Goal: Transaction & Acquisition: Register for event/course

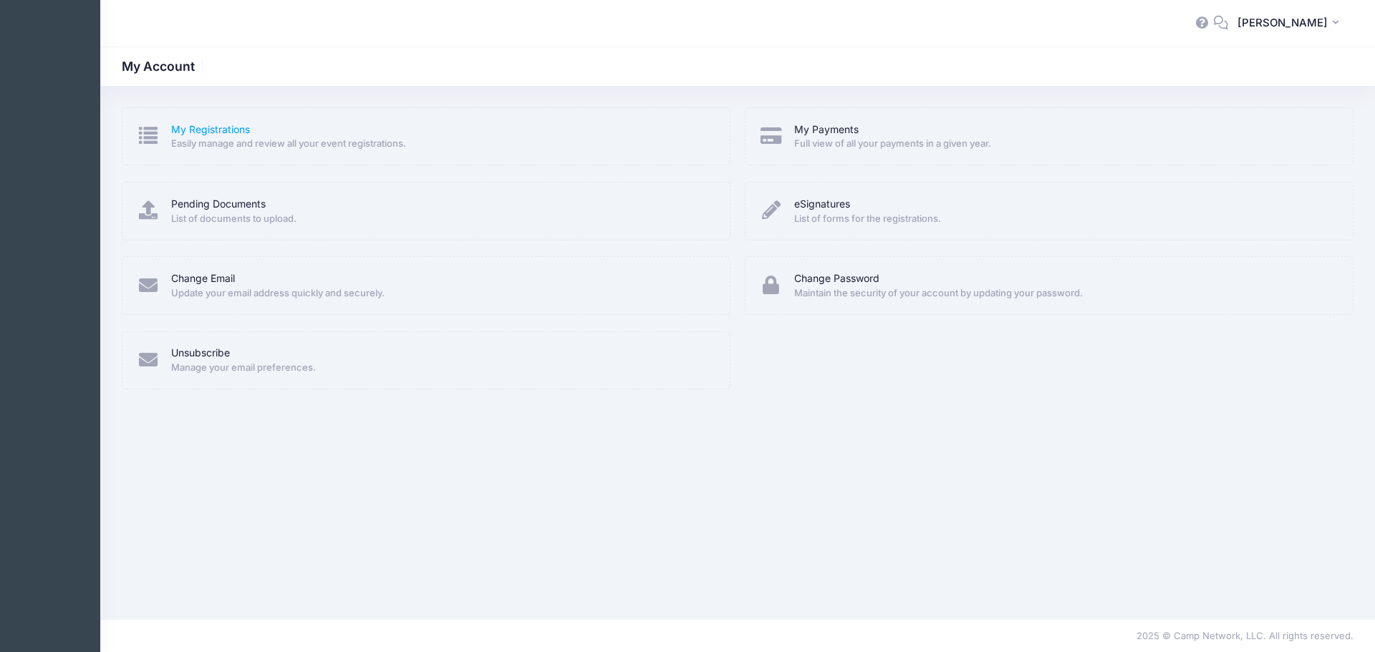
click at [231, 134] on link "My Registrations" at bounding box center [210, 129] width 79 height 15
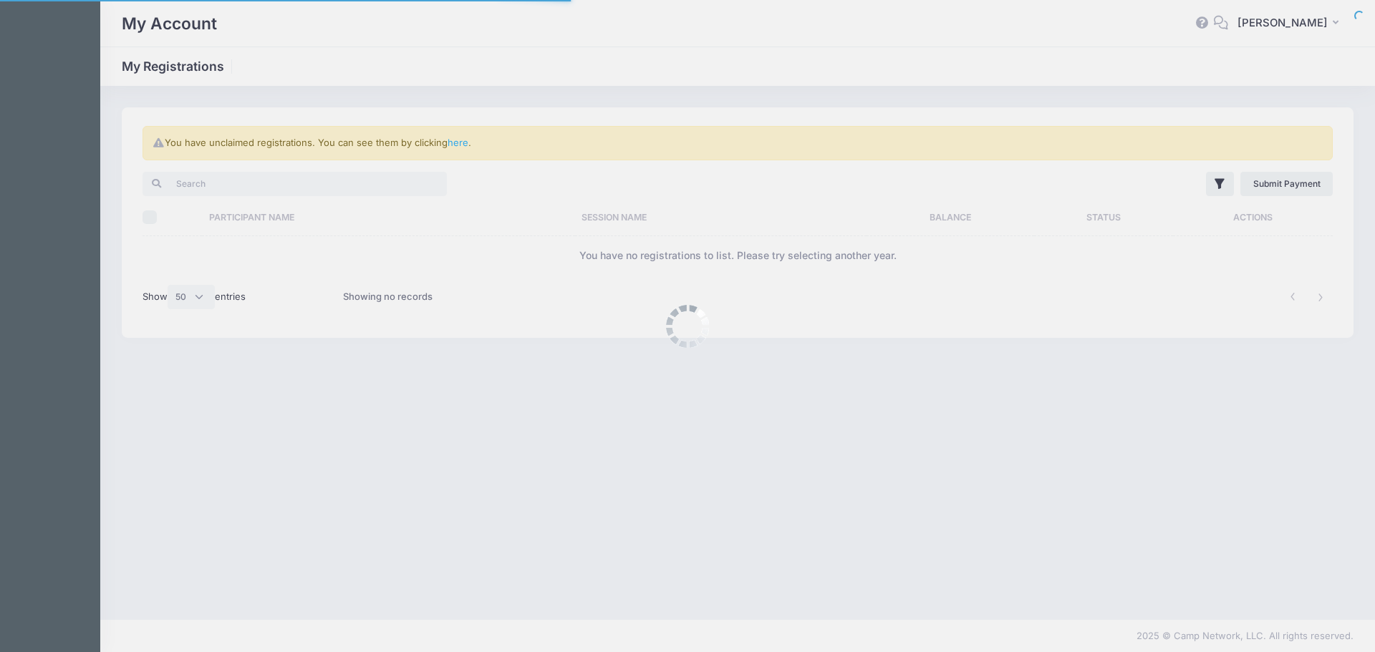
select select "50"
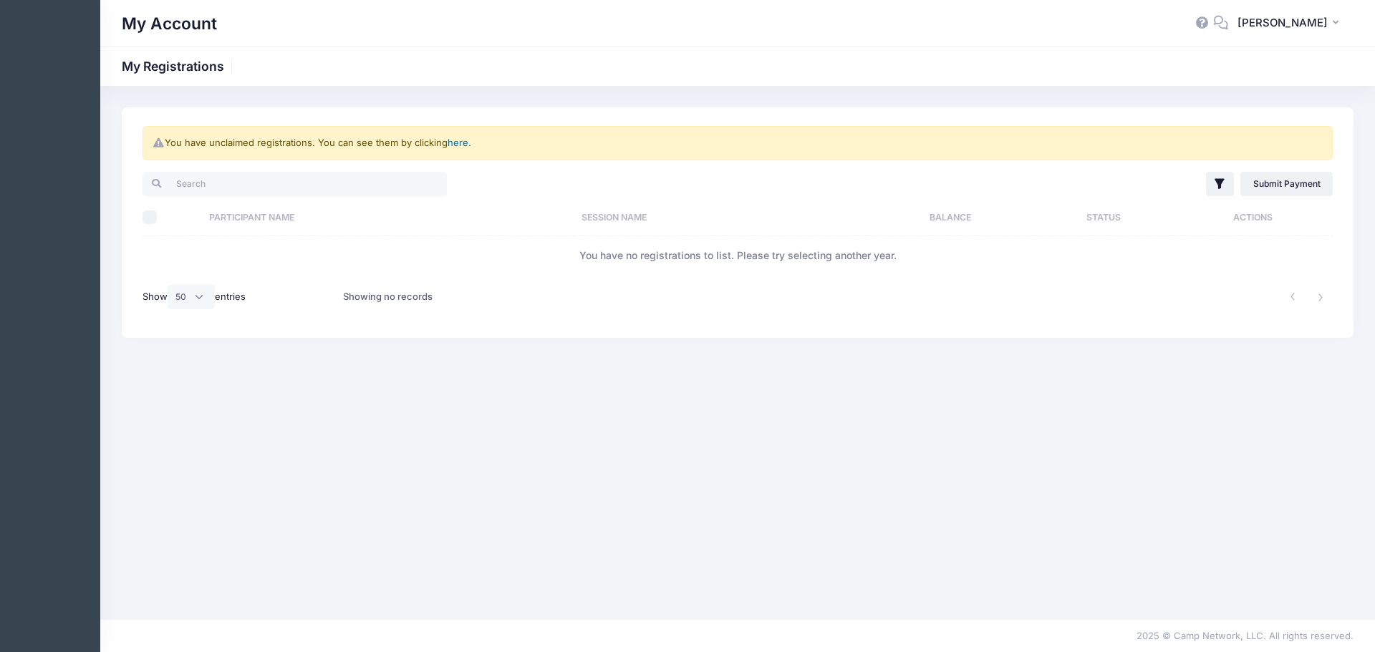
click at [456, 147] on link "here" at bounding box center [458, 142] width 21 height 11
click at [458, 144] on link "here" at bounding box center [458, 142] width 21 height 11
click at [146, 221] on input "Select All" at bounding box center [150, 218] width 14 height 14
checkbox input "true"
click at [1267, 24] on span "[PERSON_NAME]" at bounding box center [1283, 23] width 90 height 16
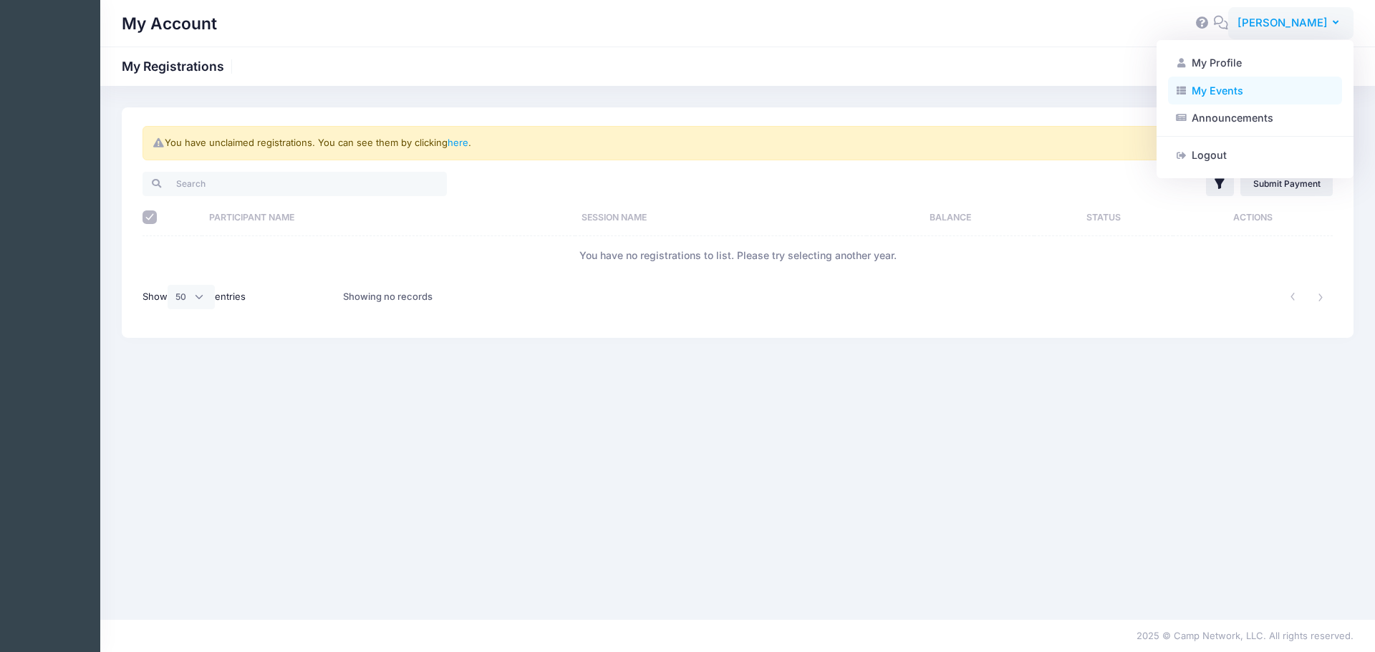
click at [1215, 87] on link "My Events" at bounding box center [1255, 90] width 174 height 27
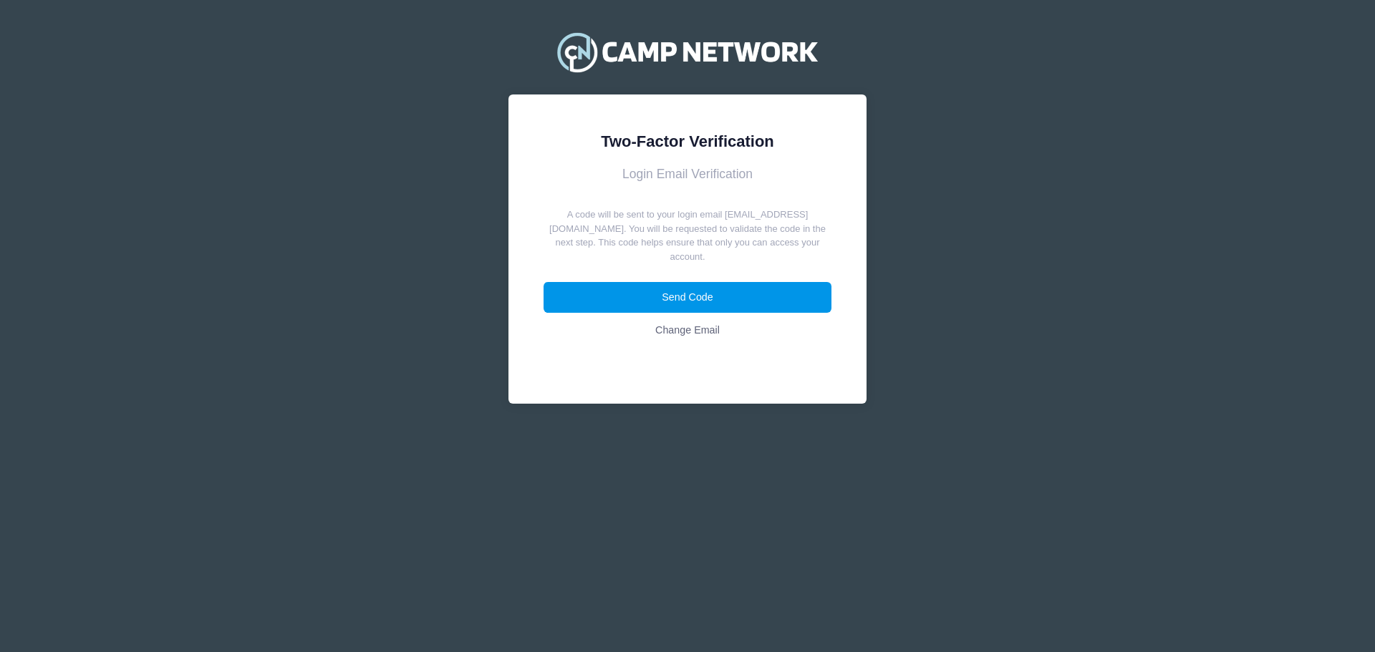
click at [710, 289] on button "Send Code" at bounding box center [688, 297] width 289 height 31
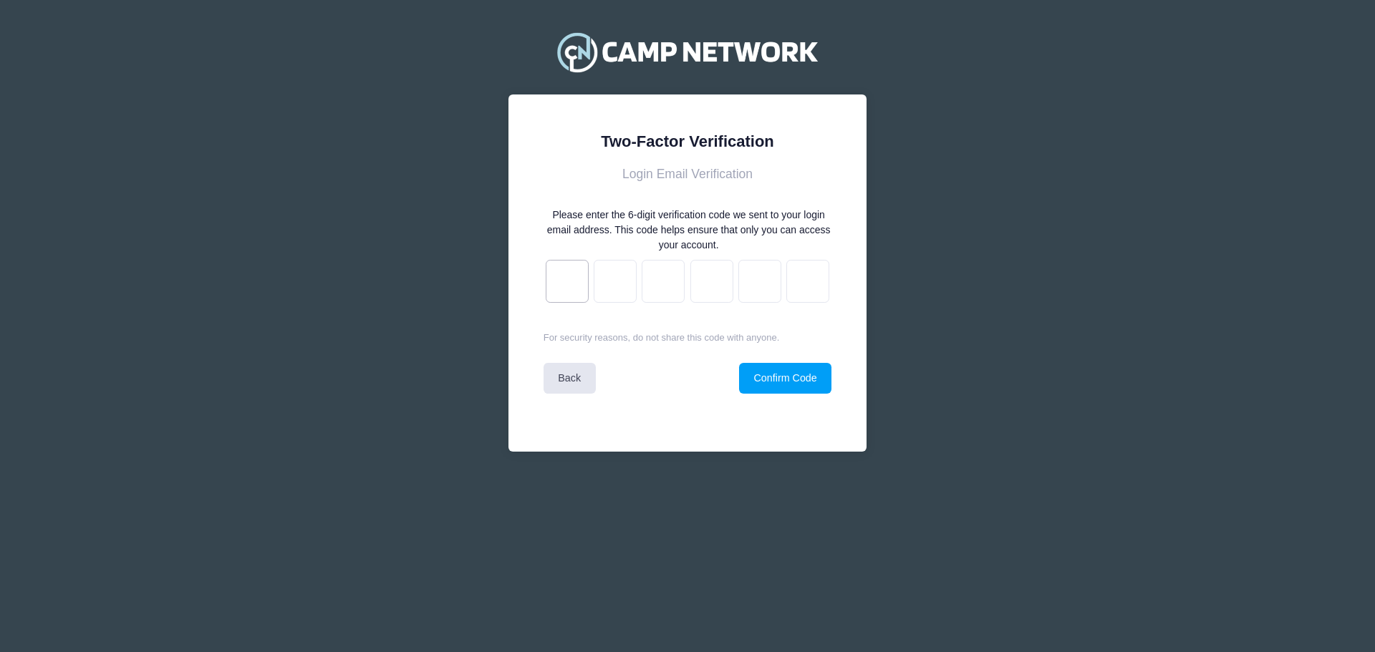
click at [567, 276] on input "text" at bounding box center [567, 281] width 43 height 43
type input "2"
type input "3"
type input "7"
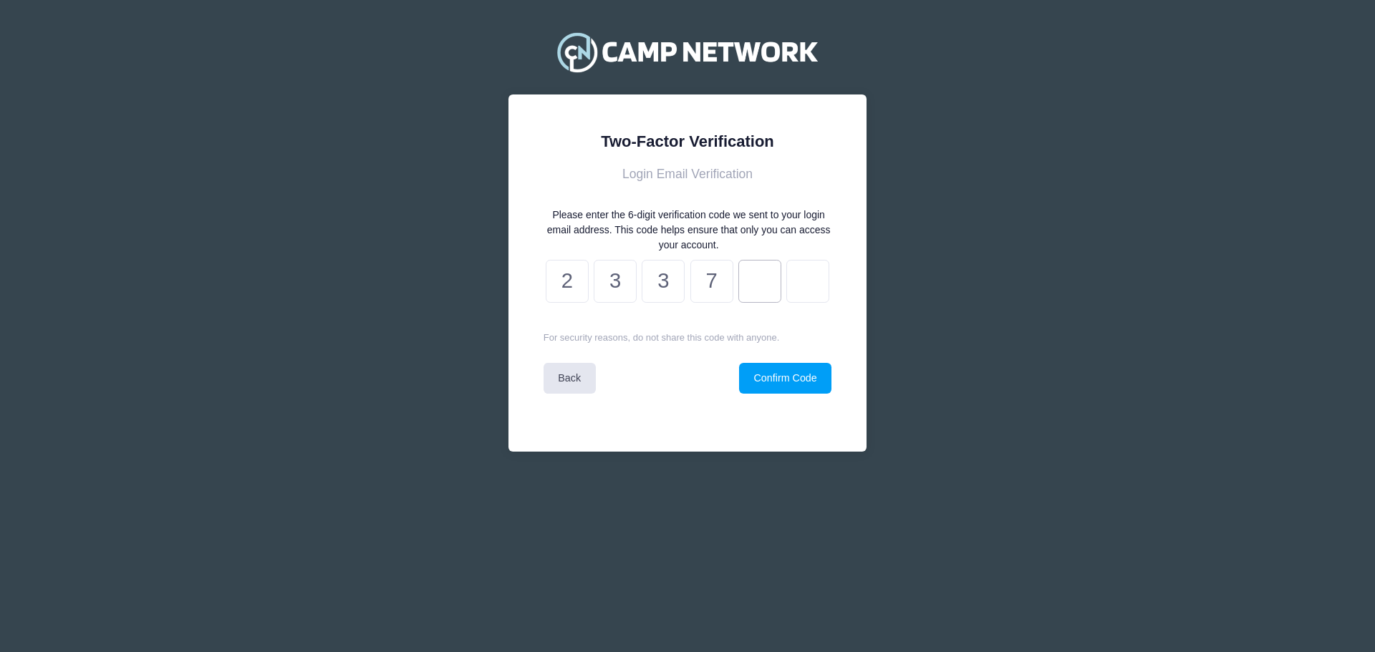
type input "8"
type input "5"
click at [754, 373] on button "Confirm Code" at bounding box center [785, 378] width 92 height 31
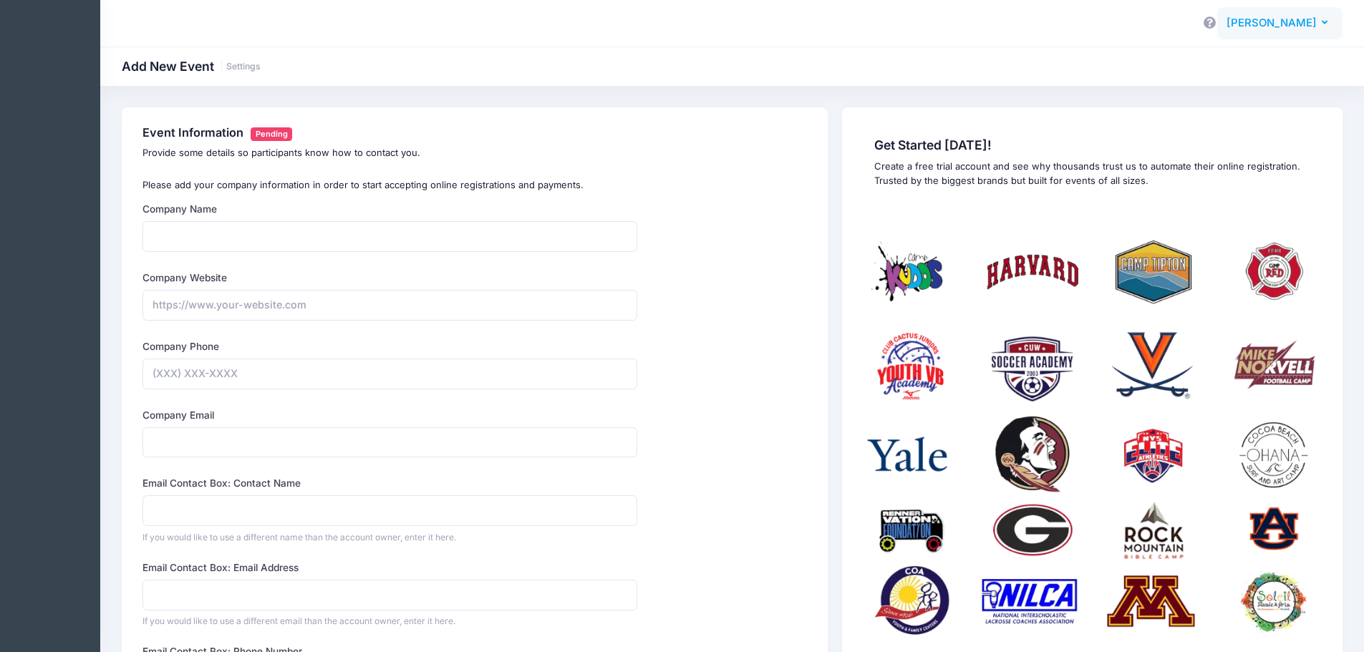
click at [1308, 21] on span "[PERSON_NAME]" at bounding box center [1272, 23] width 90 height 16
click at [1204, 61] on link "My Profile" at bounding box center [1244, 62] width 174 height 27
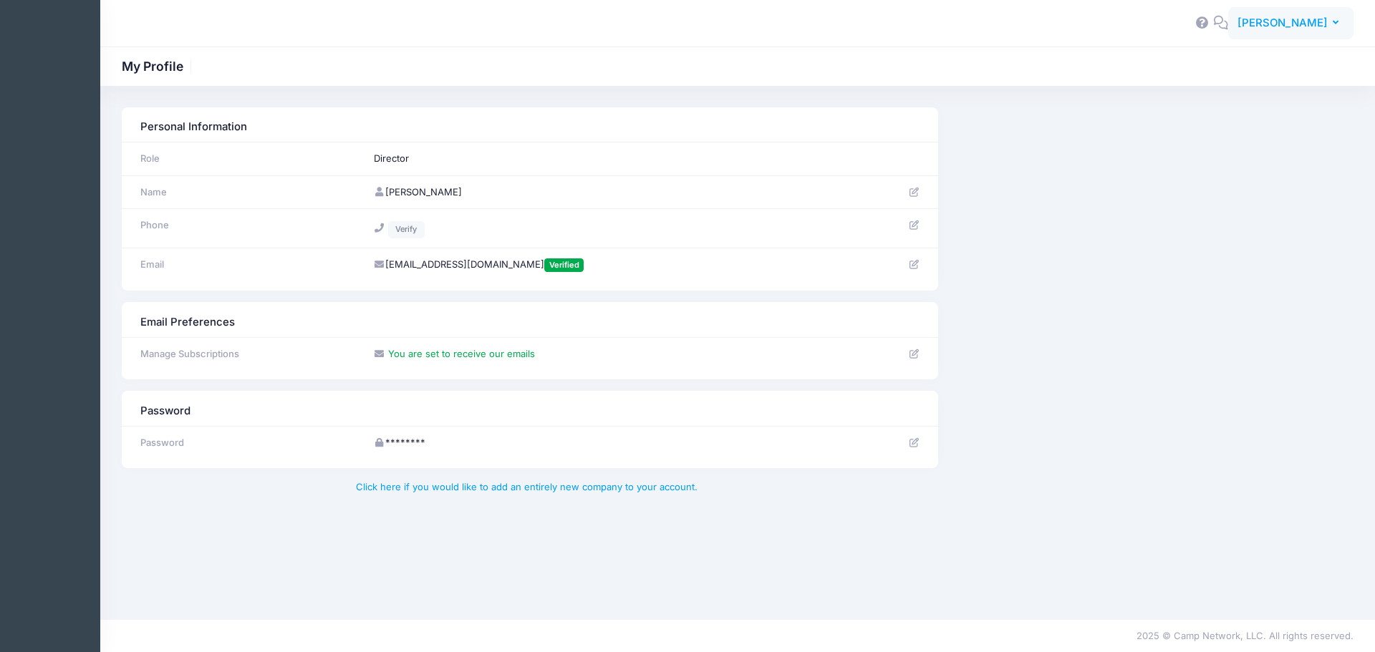
click at [1271, 19] on span "[PERSON_NAME]" at bounding box center [1283, 23] width 90 height 16
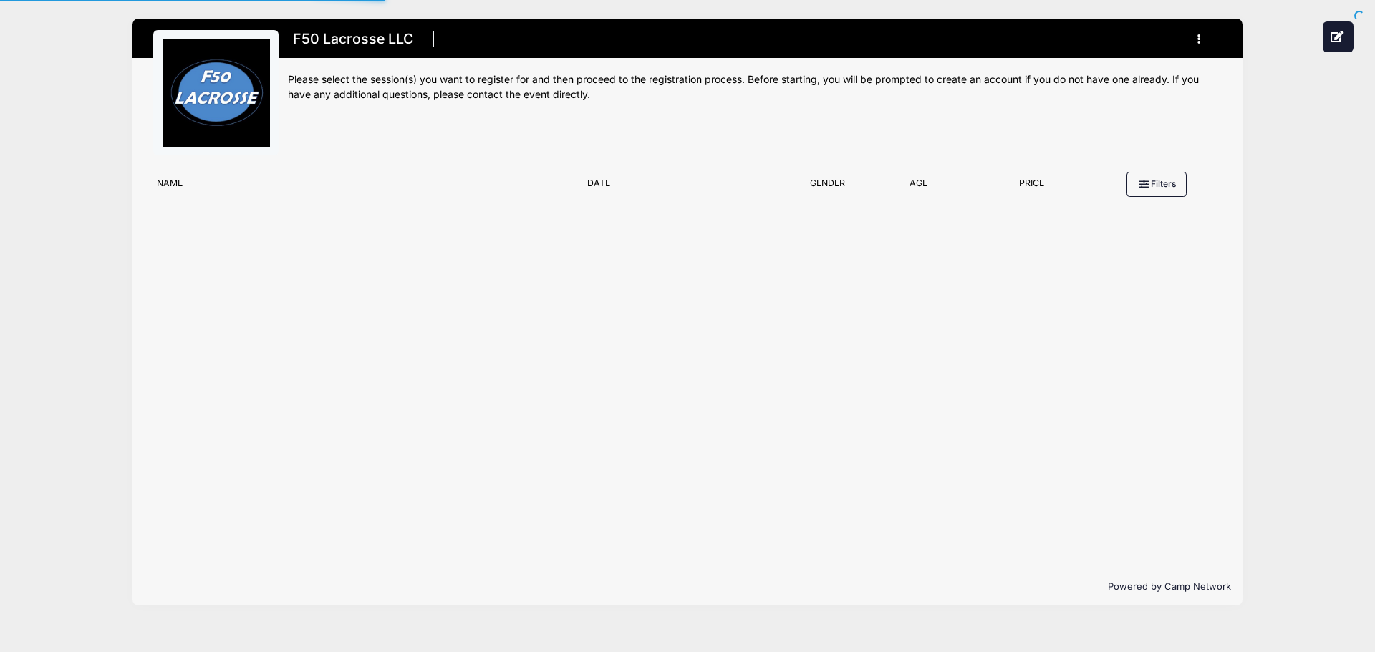
type input "#E5E5E5"
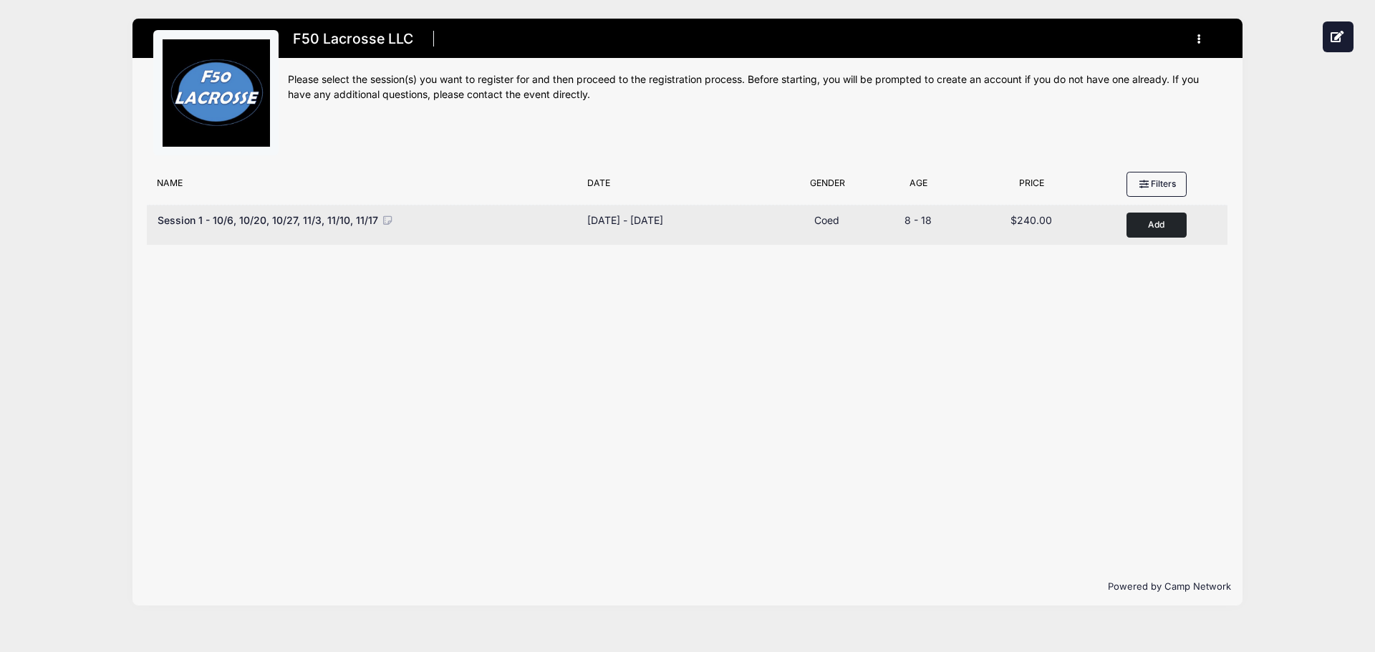
click at [663, 226] on div "[DATE] - [DATE]" at bounding box center [625, 220] width 76 height 15
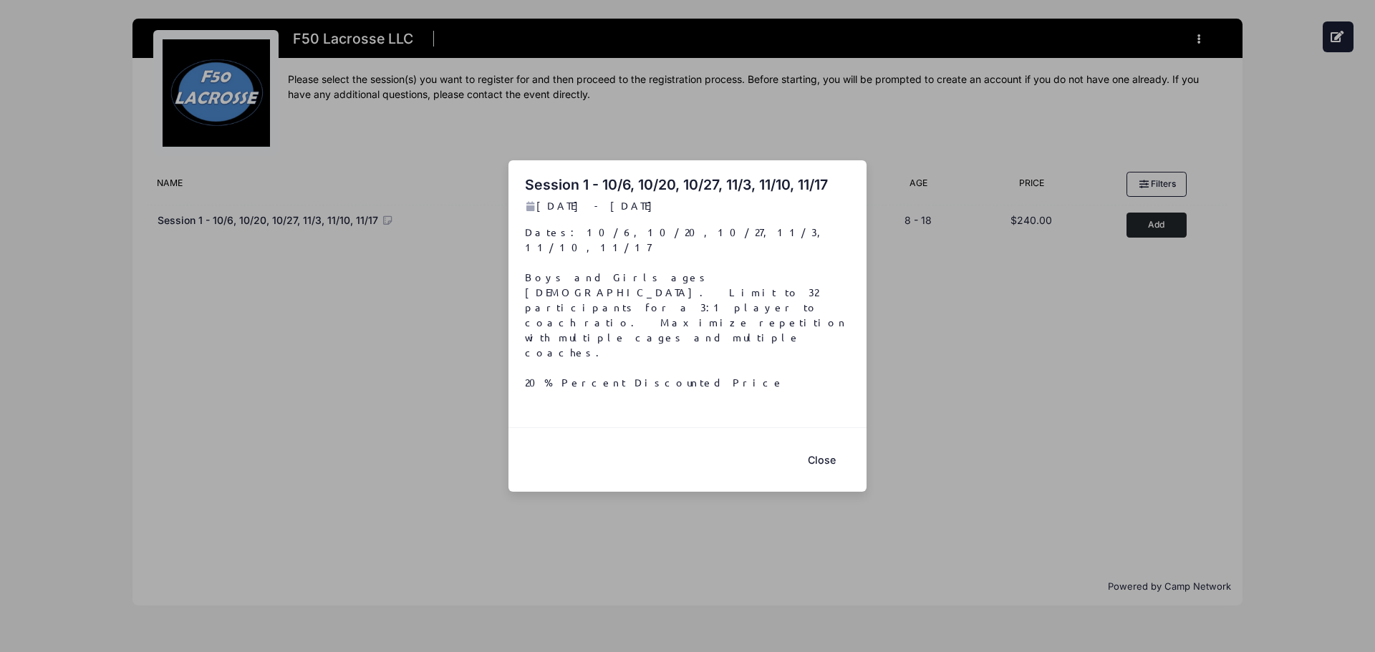
click at [824, 445] on button "Close" at bounding box center [821, 460] width 57 height 31
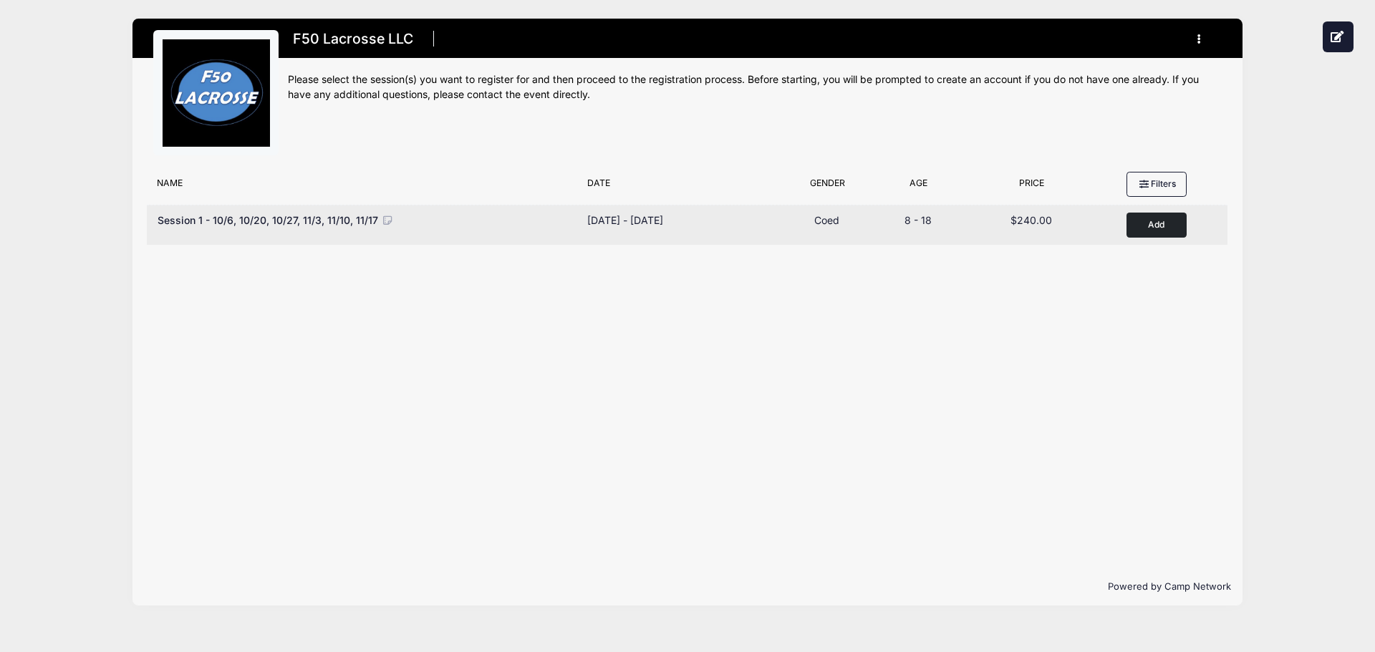
click at [1159, 221] on button "Add to Cart" at bounding box center [1157, 225] width 60 height 25
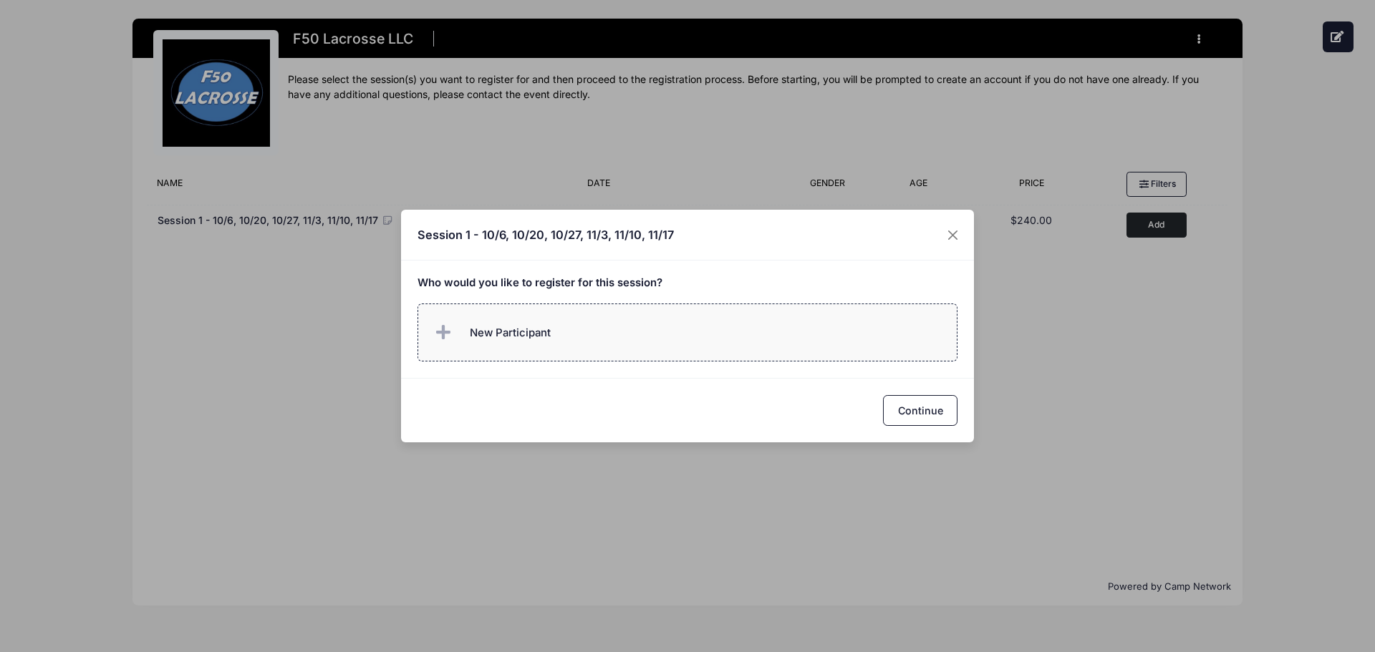
click at [628, 333] on label "New Participant" at bounding box center [688, 333] width 541 height 58
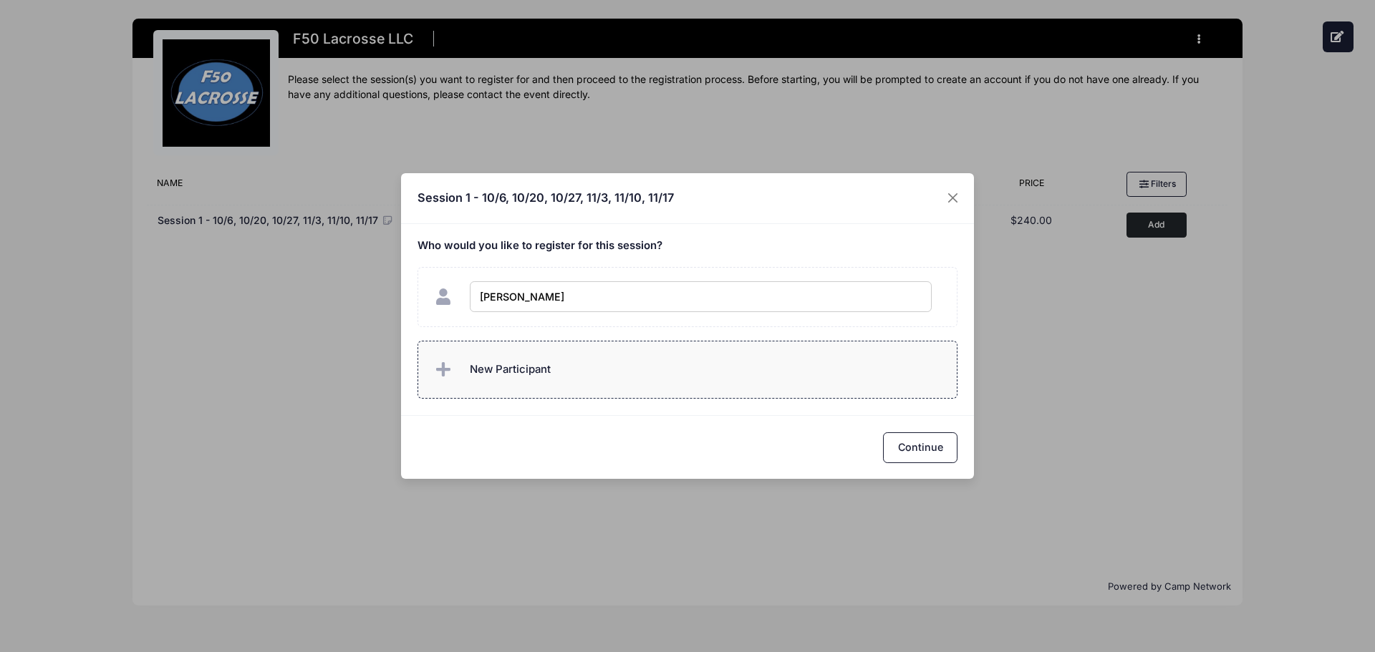
type input "Adrian Mellenthine"
checkbox input "true"
click at [906, 441] on button "Continue" at bounding box center [920, 448] width 74 height 31
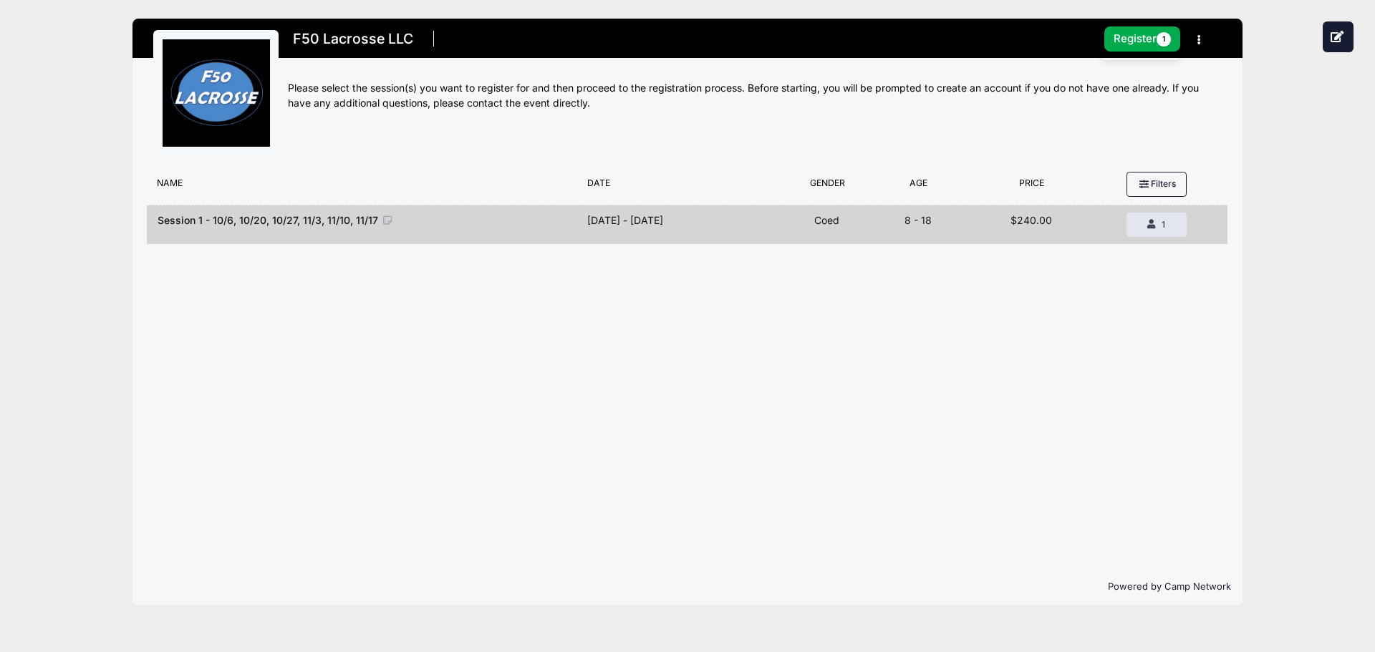
click at [1202, 39] on button "button" at bounding box center [1202, 39] width 39 height 25
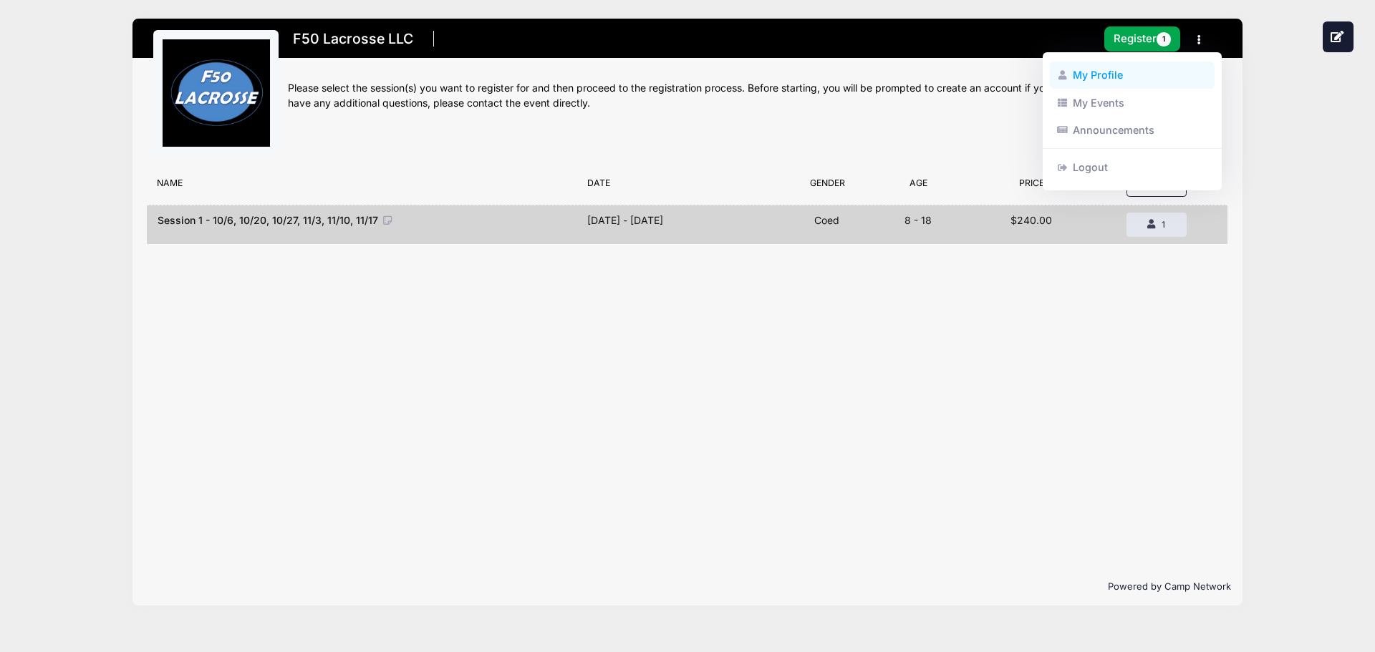
click at [1099, 69] on link "My Profile" at bounding box center [1132, 75] width 165 height 27
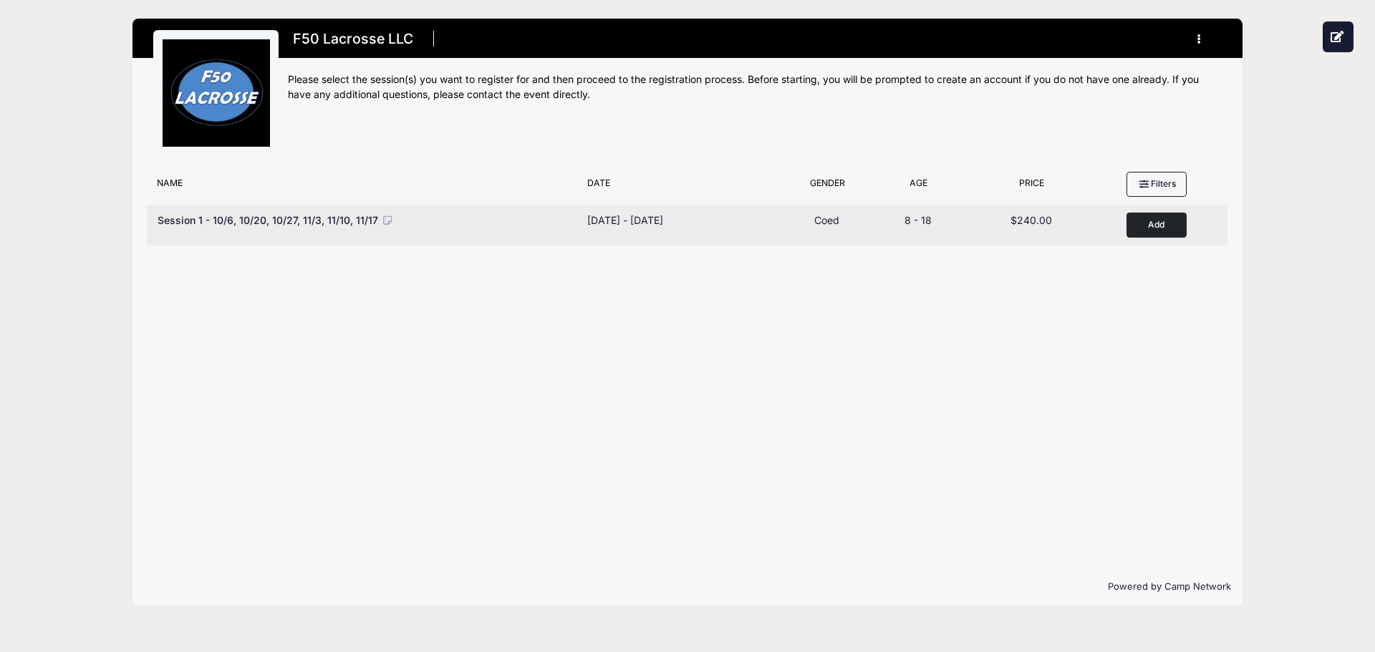
click at [1136, 222] on button "Add to Cart" at bounding box center [1157, 225] width 60 height 25
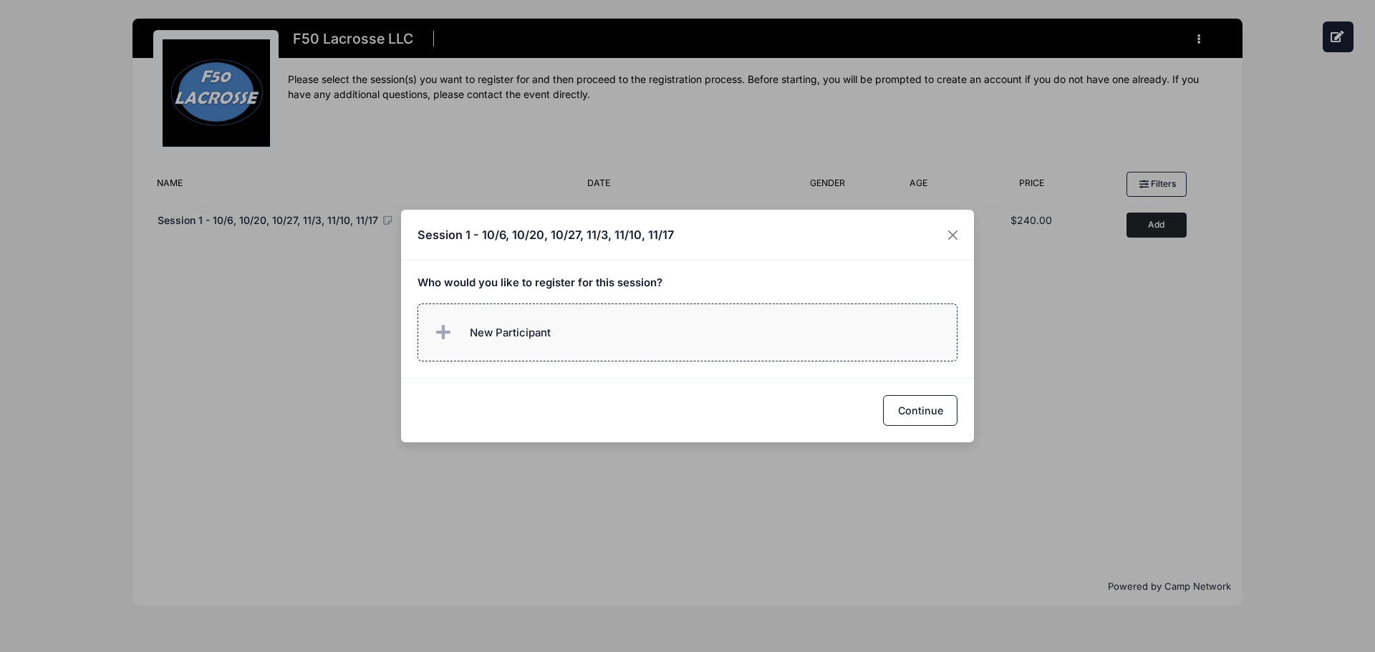
click at [766, 318] on label "New Participant" at bounding box center [688, 333] width 541 height 58
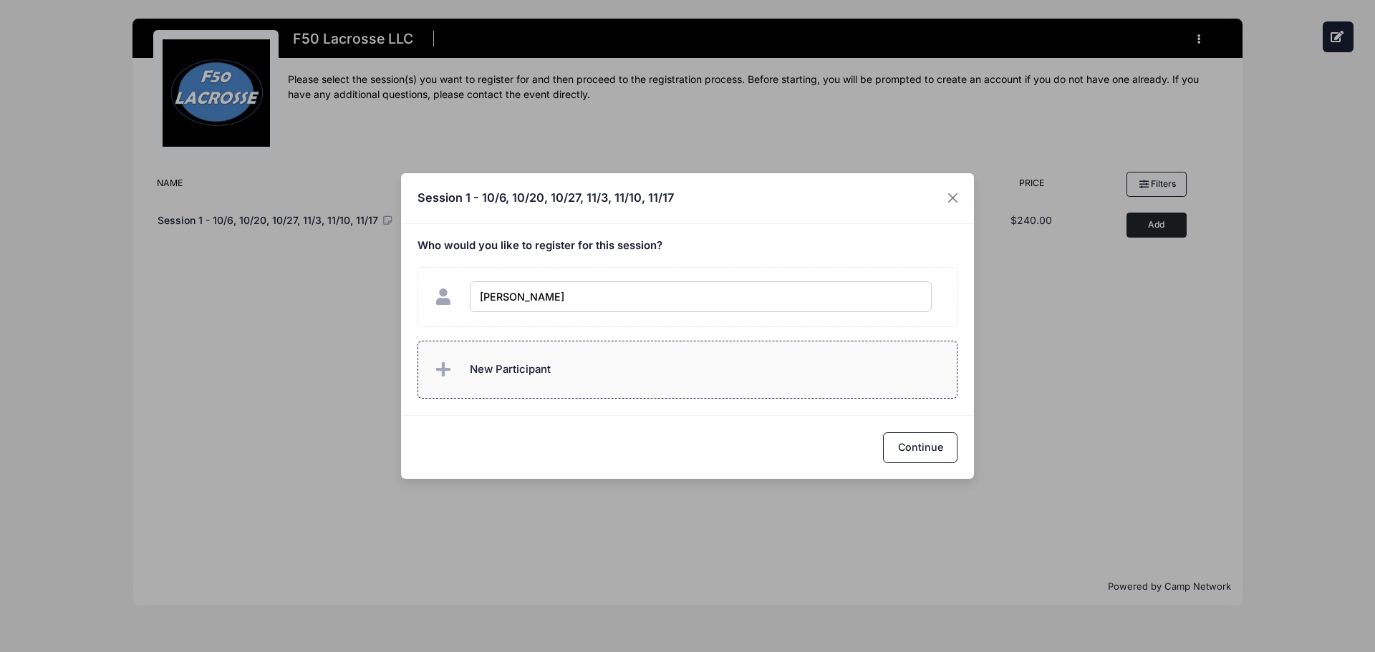
type input "[PERSON_NAME]"
checkbox input "true"
click at [919, 447] on button "Continue" at bounding box center [920, 448] width 74 height 31
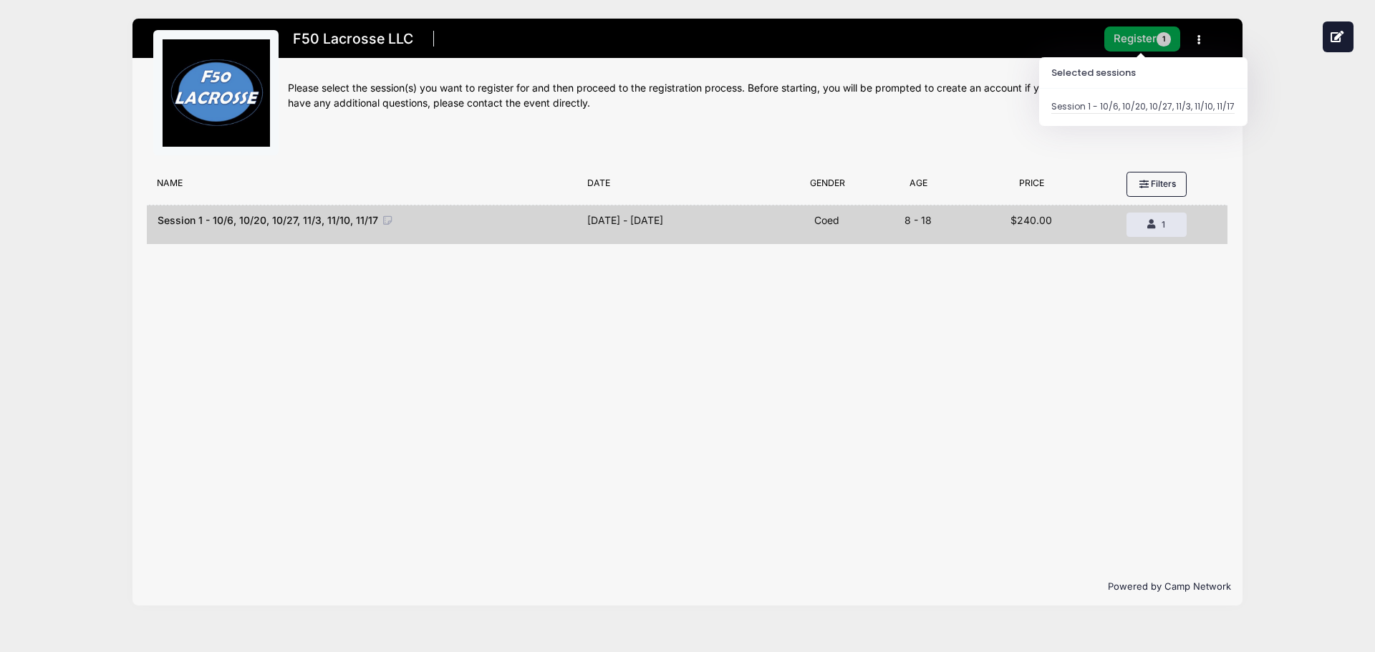
click at [1139, 45] on button "Register 1" at bounding box center [1142, 38] width 76 height 25
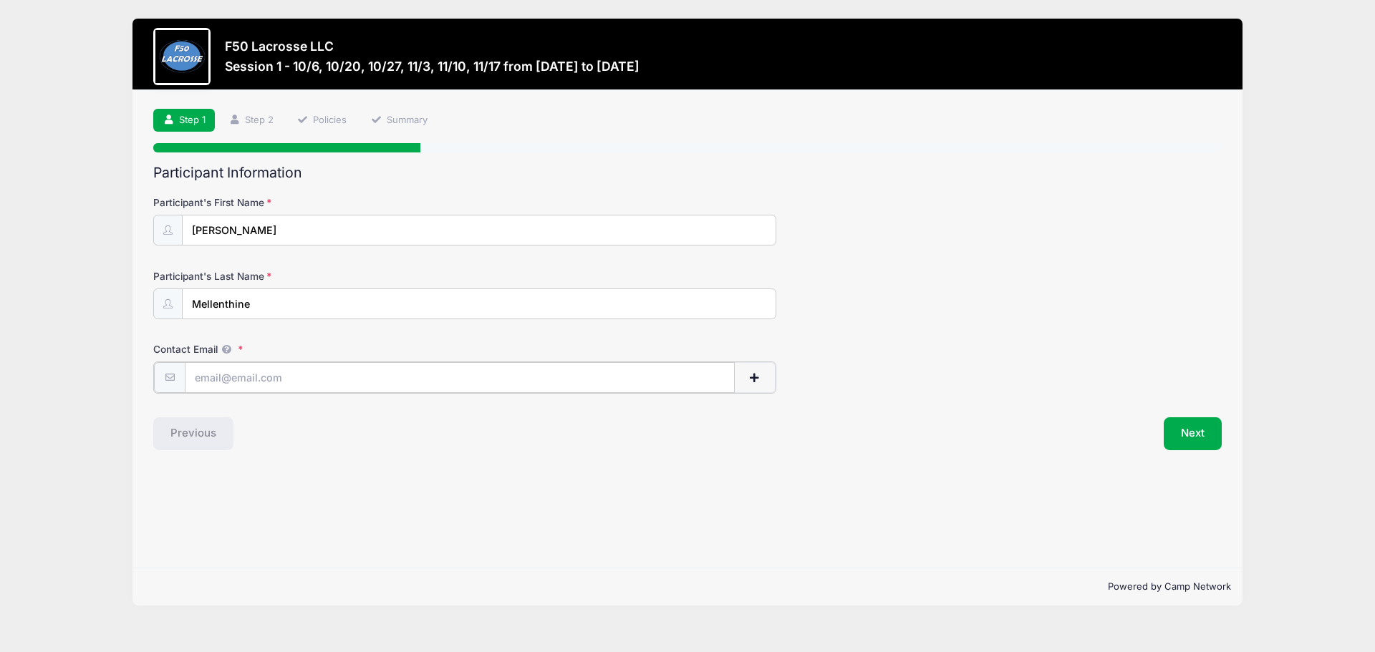
click at [294, 379] on input "Contact Email" at bounding box center [460, 377] width 550 height 31
type input "[EMAIL_ADDRESS][DOMAIN_NAME]"
click at [1180, 427] on button "Next" at bounding box center [1193, 432] width 58 height 33
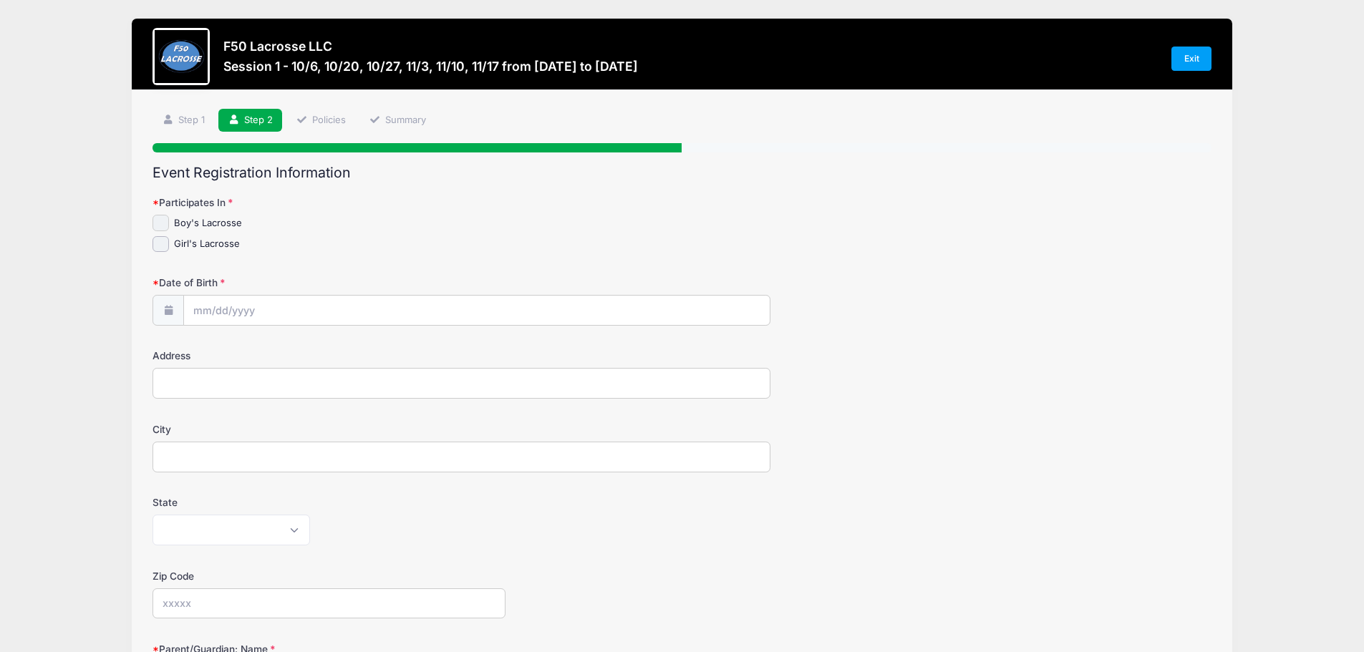
click at [158, 224] on input "Boy's Lacrosse" at bounding box center [161, 223] width 16 height 16
checkbox input "true"
click at [206, 307] on input "Date of Birth" at bounding box center [477, 311] width 586 height 31
click at [338, 353] on span at bounding box center [337, 354] width 10 height 11
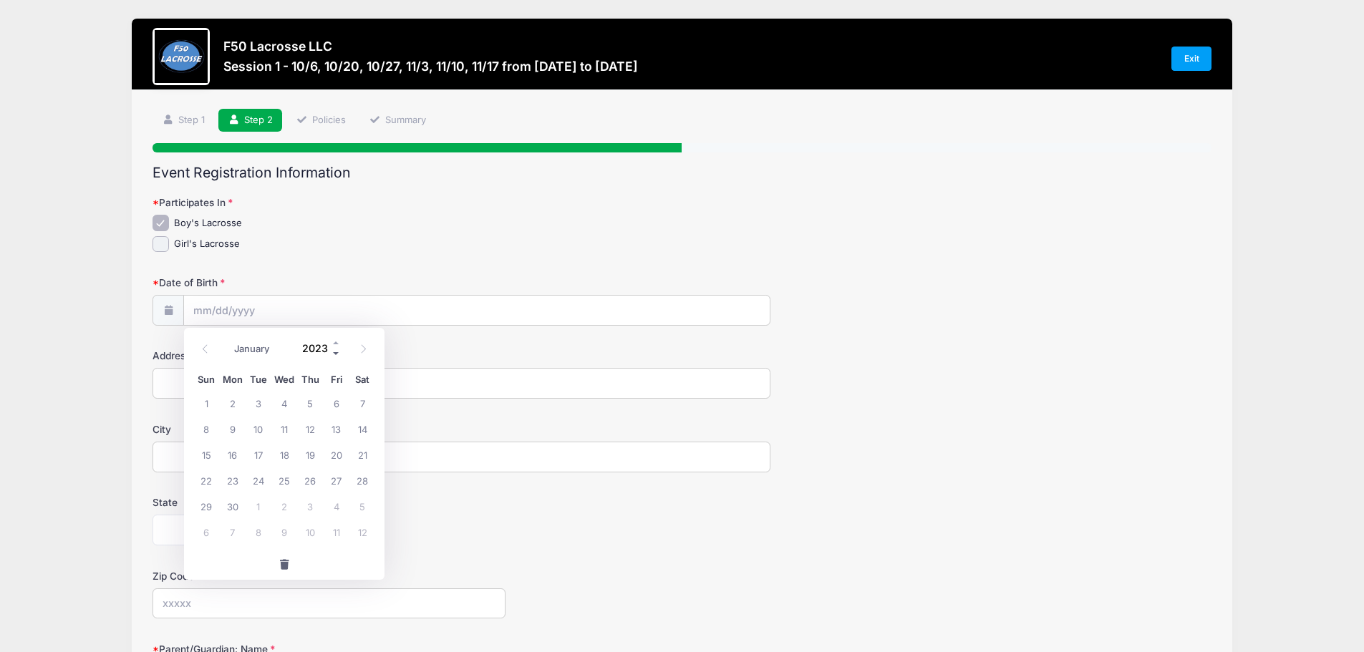
click at [338, 353] on span at bounding box center [337, 354] width 10 height 11
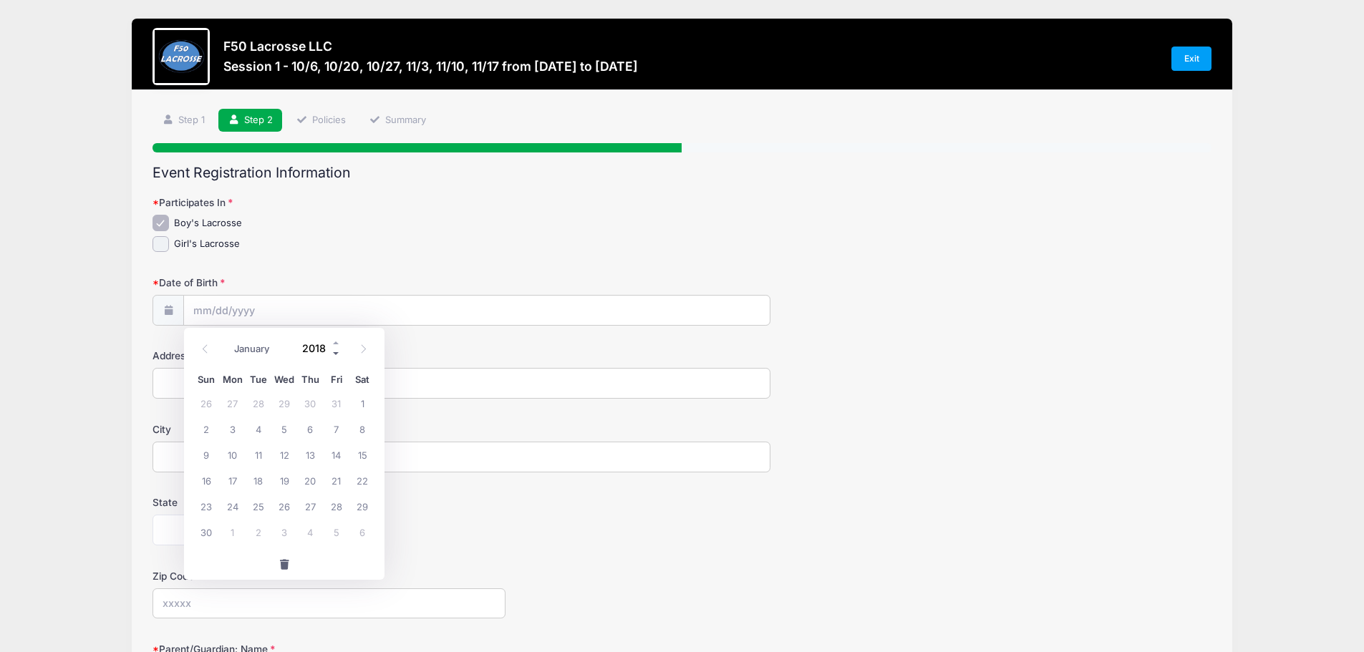
click at [338, 353] on span at bounding box center [337, 354] width 10 height 11
click at [337, 353] on span at bounding box center [337, 354] width 10 height 11
type input "2014"
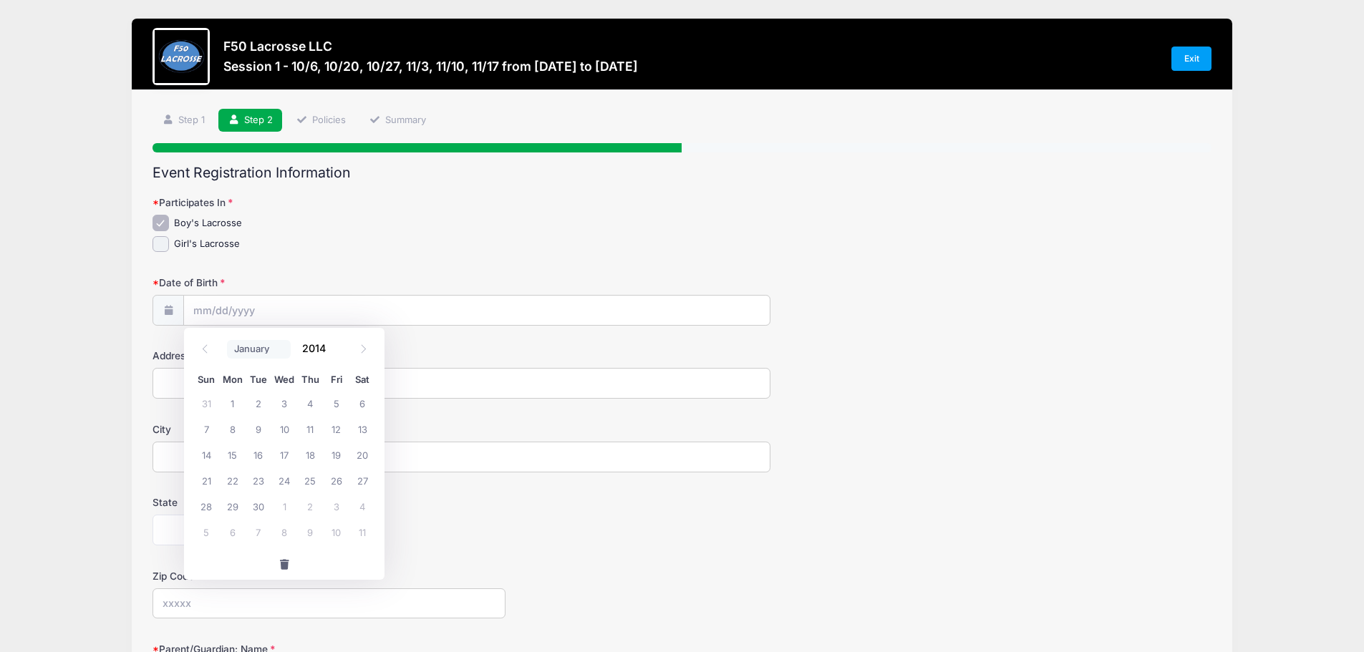
click at [244, 341] on select "January February March April May June July August September October November De…" at bounding box center [259, 349] width 64 height 19
select select "3"
click at [227, 340] on select "January February March April May June July August September October November De…" at bounding box center [259, 349] width 64 height 19
click at [237, 450] on span "14" at bounding box center [233, 455] width 26 height 26
type input "[DATE]"
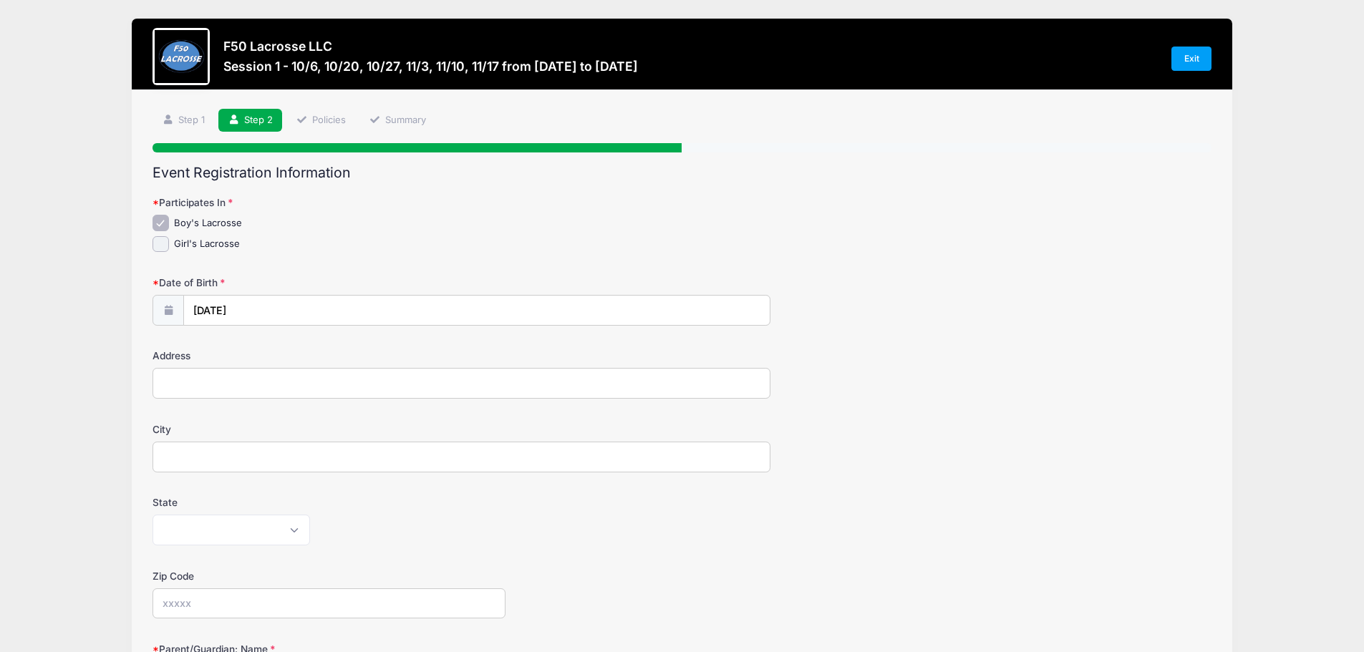
click at [205, 387] on input "Address" at bounding box center [462, 383] width 618 height 31
type input "[STREET_ADDRESS]"
type input "b"
type input "North Chili"
select select "NY"
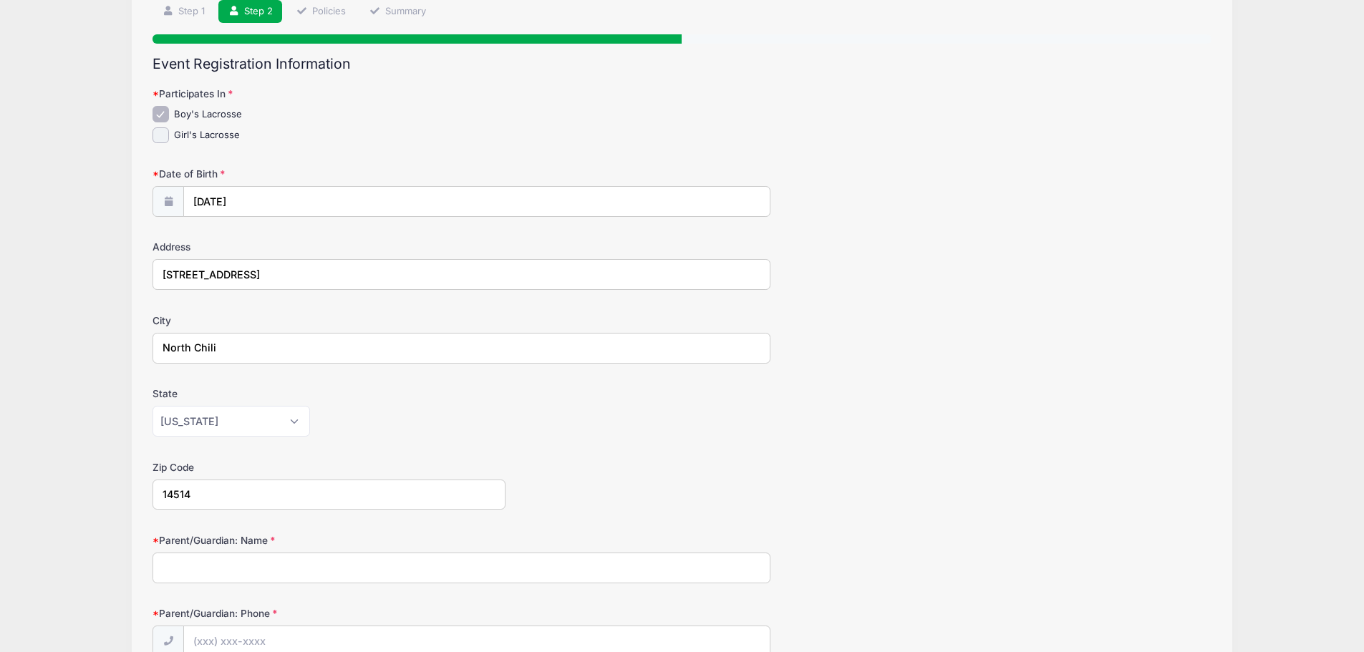
scroll to position [286, 0]
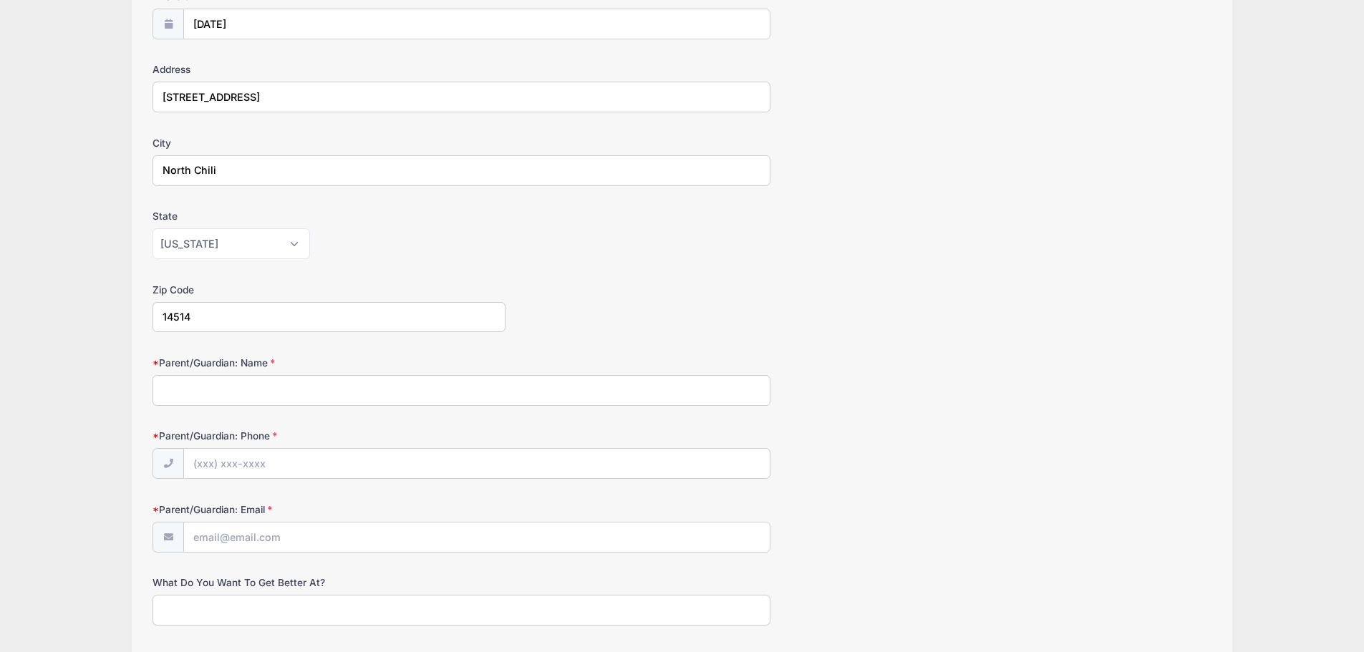
type input "14514"
click at [230, 382] on input "Parent/Guardian: Name" at bounding box center [462, 390] width 618 height 31
type input "[PERSON_NAME]"
type input "[PHONE_NUMBER]"
click at [398, 548] on input "Parent/Guardian: Email" at bounding box center [477, 538] width 586 height 31
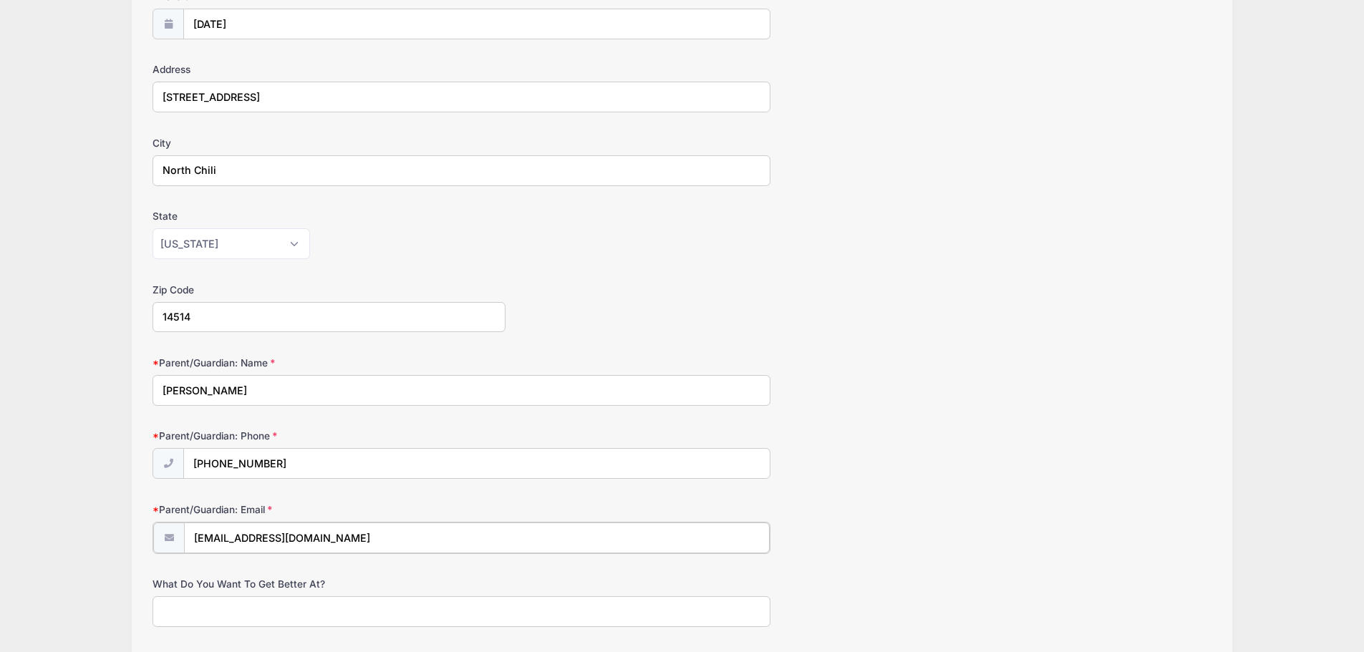
type input "[EMAIL_ADDRESS][DOMAIN_NAME]"
click at [341, 603] on input "What Do You Want To Get Better At?" at bounding box center [462, 610] width 618 height 31
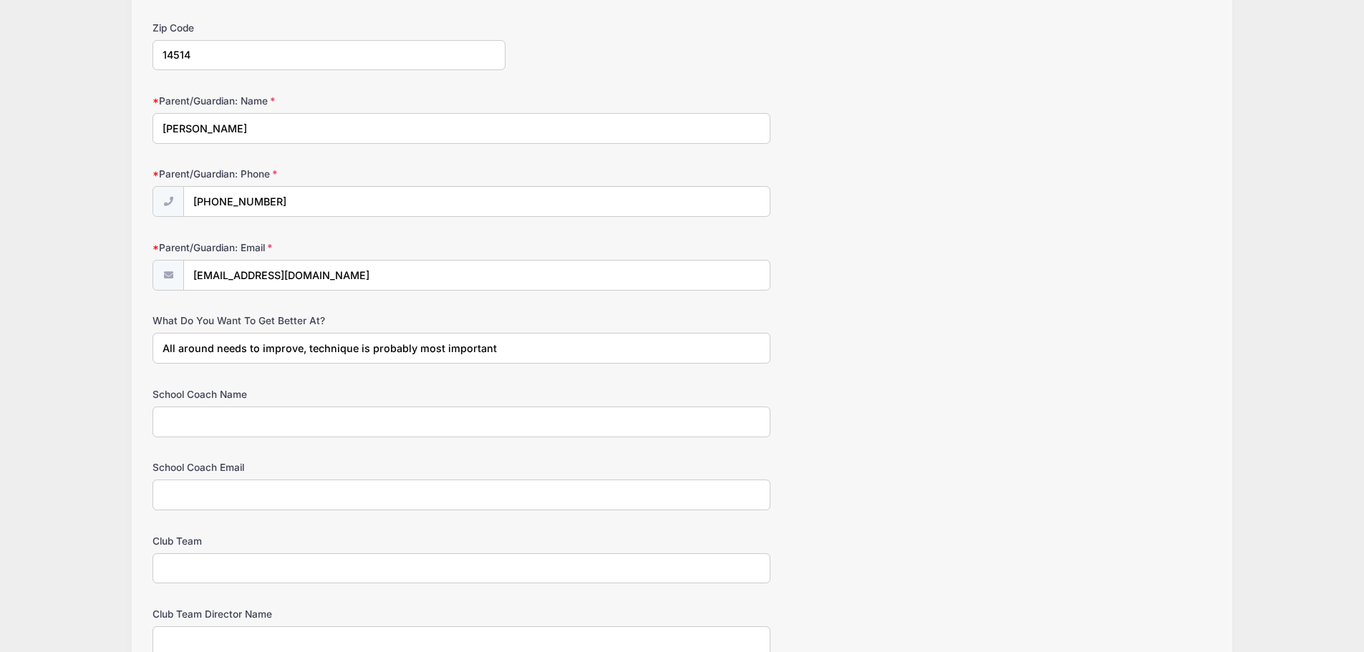
scroll to position [573, 0]
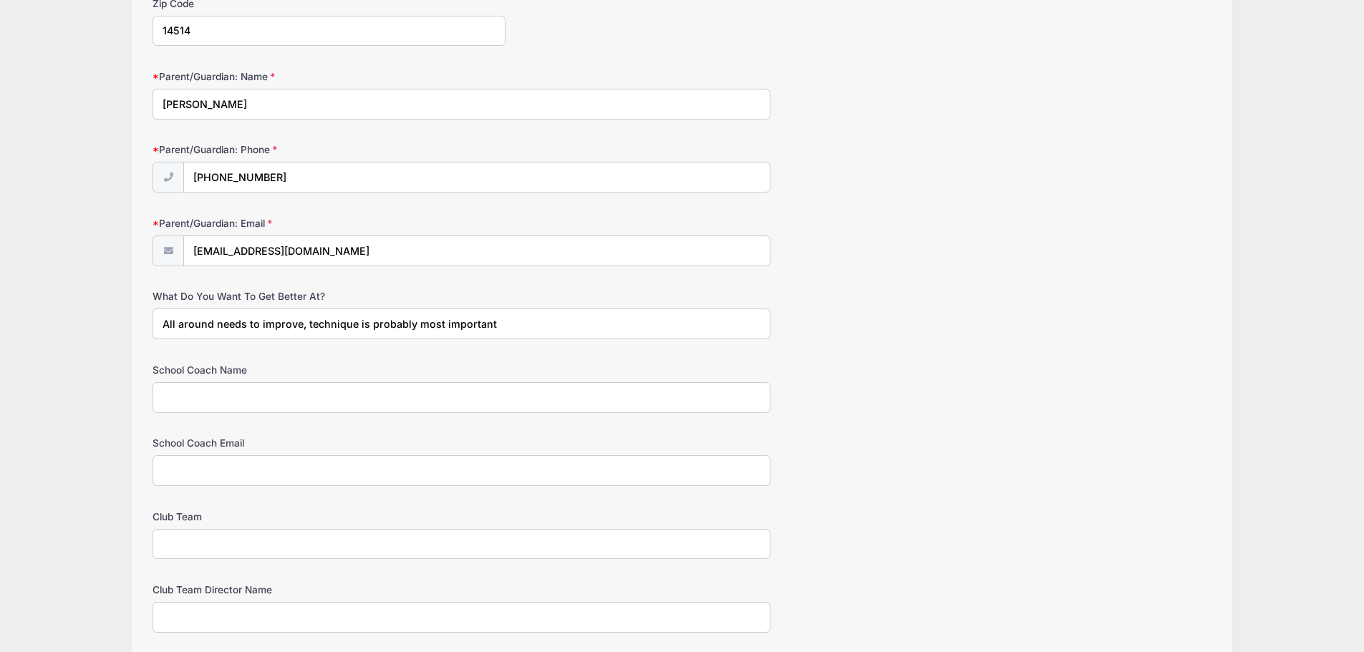
type input "All around needs to improve, technique is probably most important"
click at [370, 403] on input "School Coach Name" at bounding box center [462, 397] width 618 height 31
type input "Churchville [GEOGRAPHIC_DATA]"
type input "none"
type input "3D Upstate"
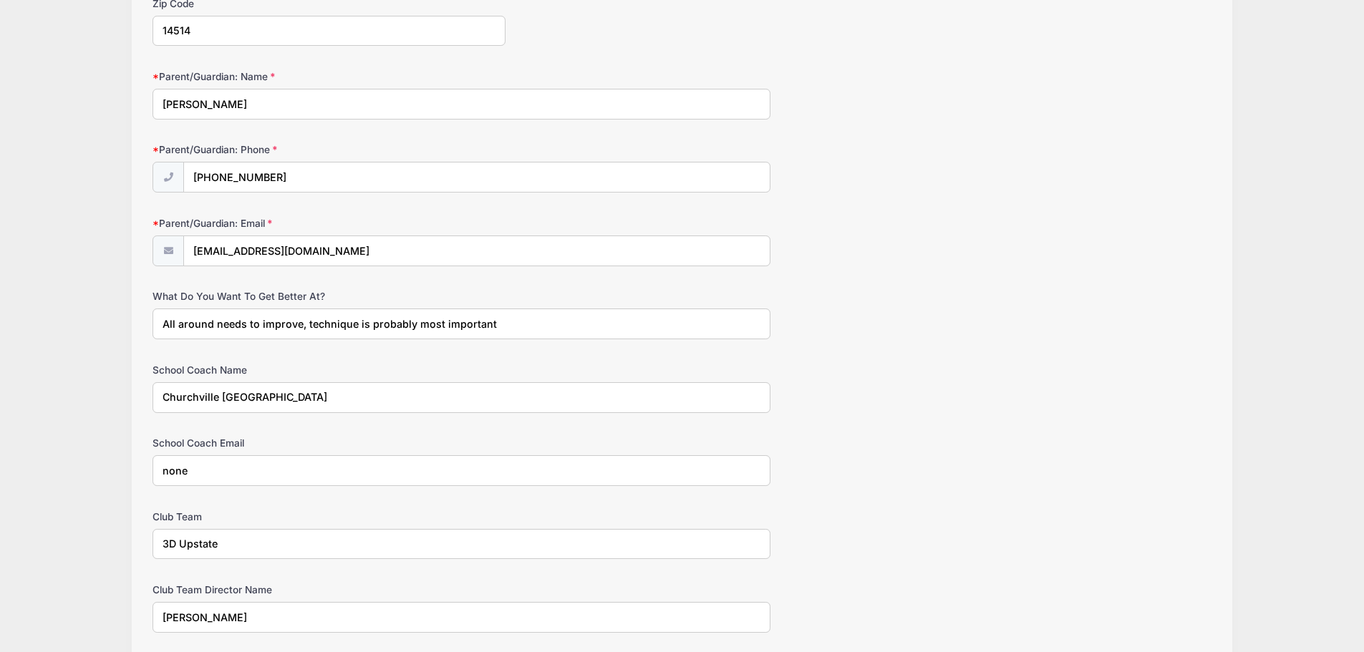
scroll to position [758, 0]
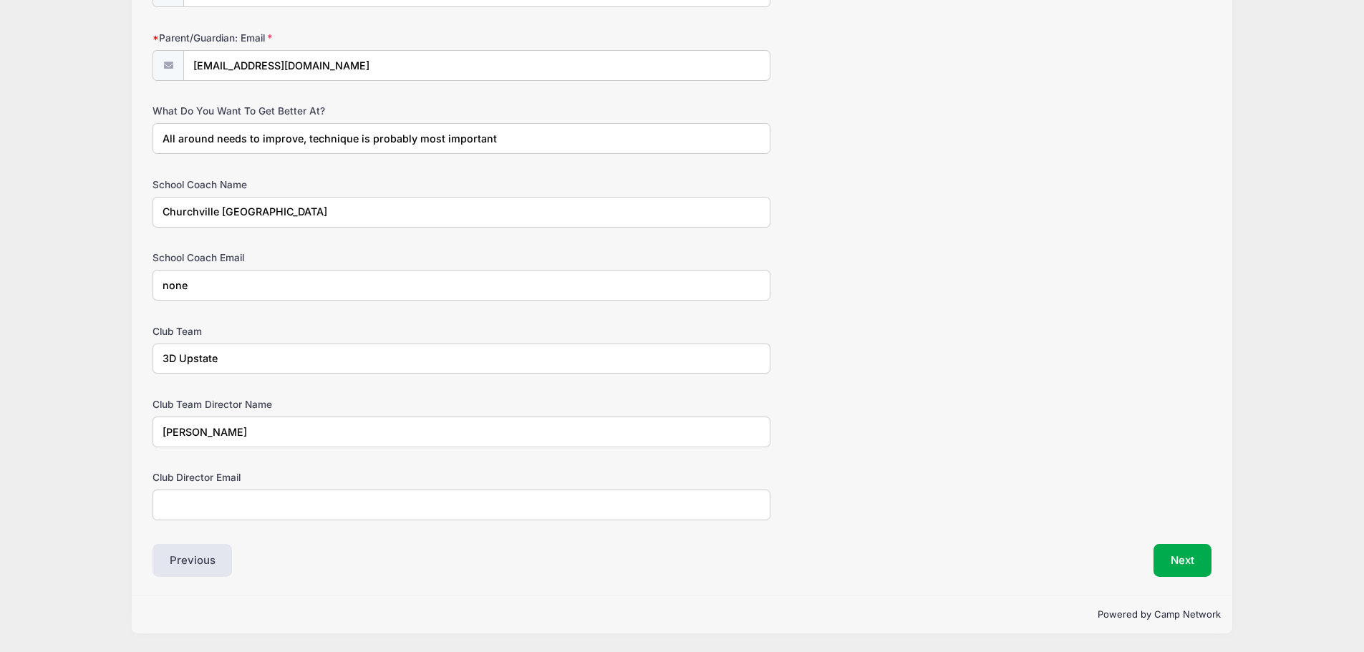
type input "[PERSON_NAME]"
click at [249, 504] on input "Club Director Email" at bounding box center [462, 505] width 618 height 31
click at [1183, 555] on button "Next" at bounding box center [1183, 560] width 58 height 33
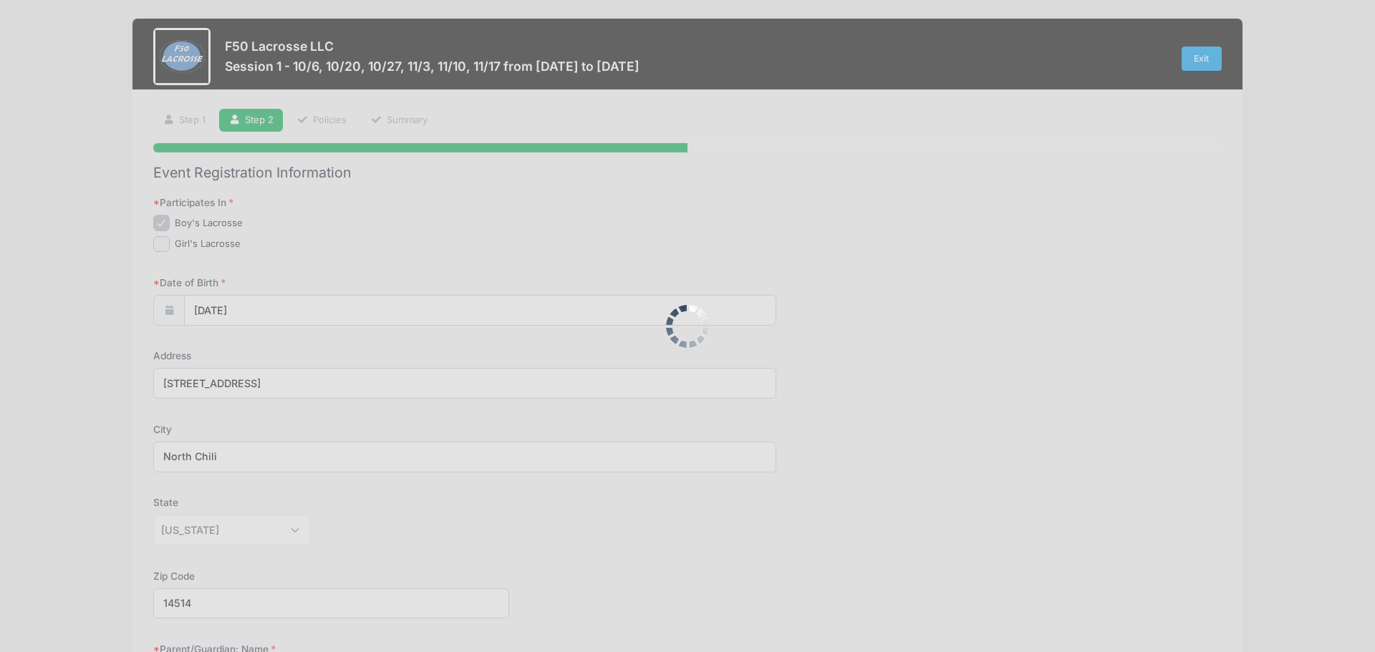
scroll to position [0, 0]
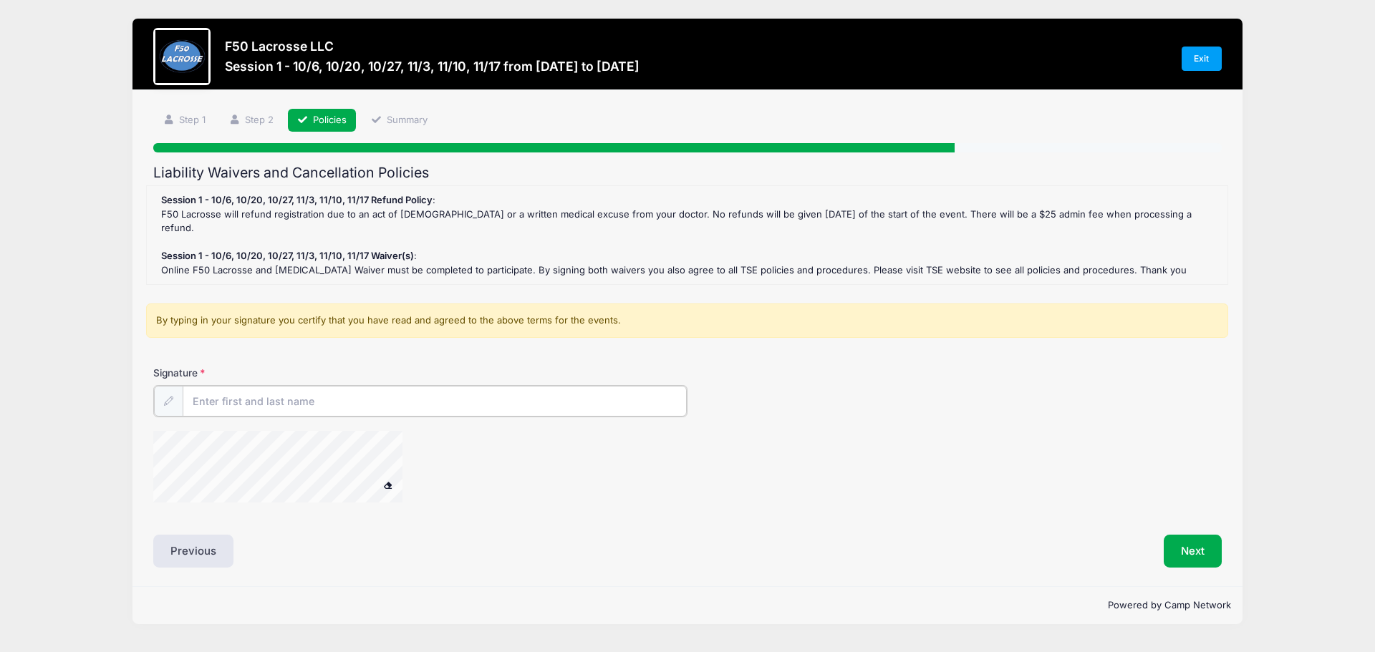
click at [259, 386] on input "Signature" at bounding box center [435, 401] width 504 height 31
type input "[PERSON_NAME]"
click at [612, 493] on div "Signature [PERSON_NAME]" at bounding box center [687, 440] width 1082 height 149
click at [1187, 534] on button "Next" at bounding box center [1193, 550] width 58 height 33
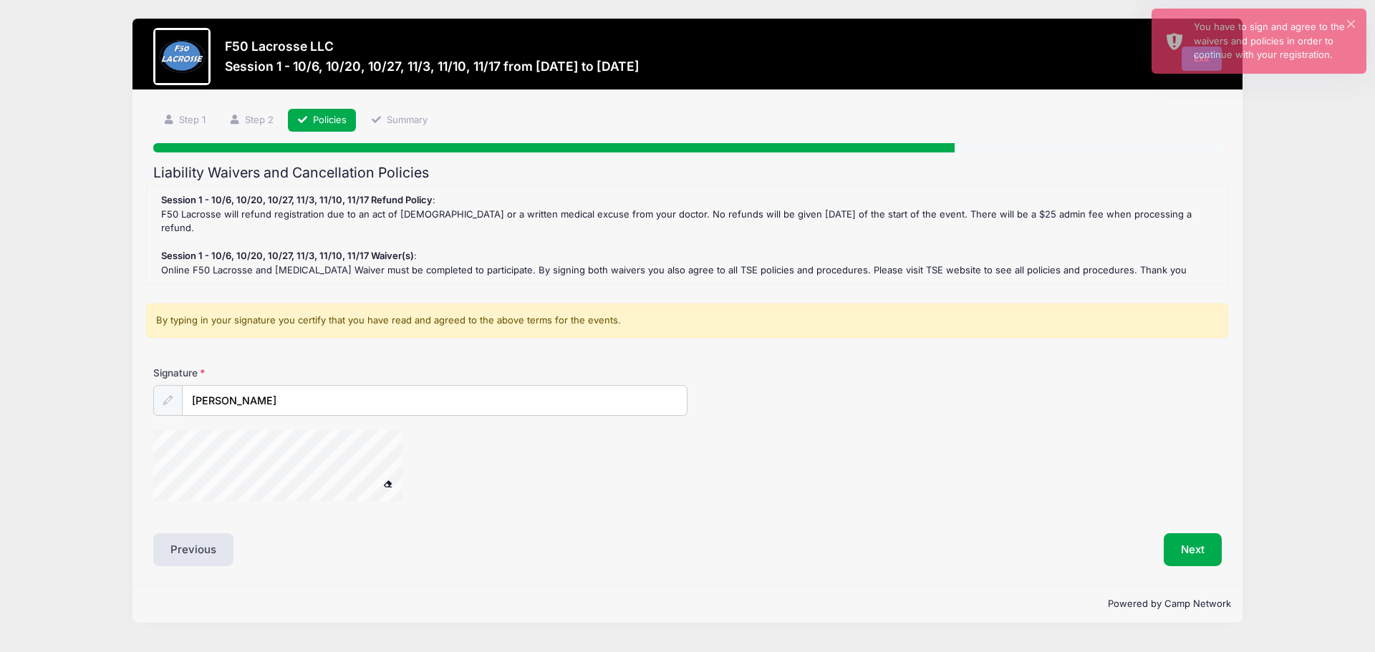
click at [906, 211] on div "Session 1 - 10/6, 10/20, 10/27, 11/3, 11/10, 11/17 Refund Policy : F50 Lacrosse…" at bounding box center [687, 235] width 1066 height 84
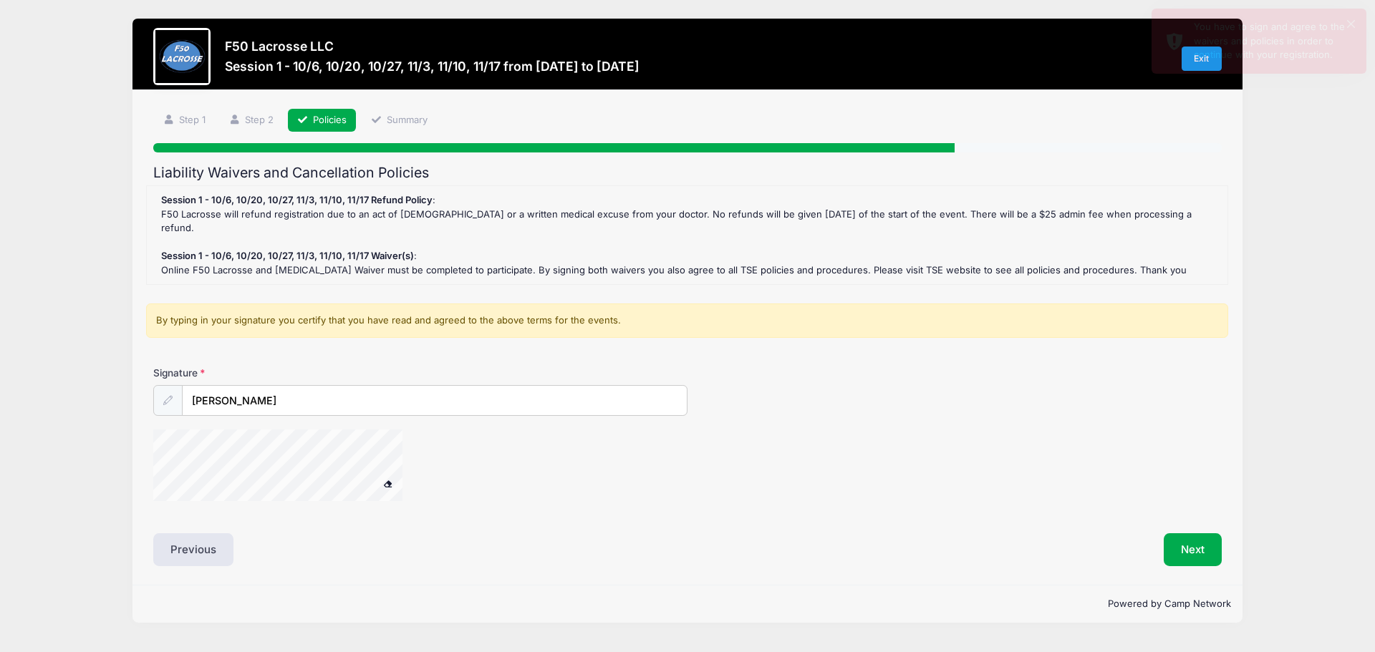
click at [804, 254] on div "Session 1 - 10/6, 10/20, 10/27, 11/3, 11/10, 11/17 Refund Policy : F50 Lacrosse…" at bounding box center [687, 235] width 1066 height 84
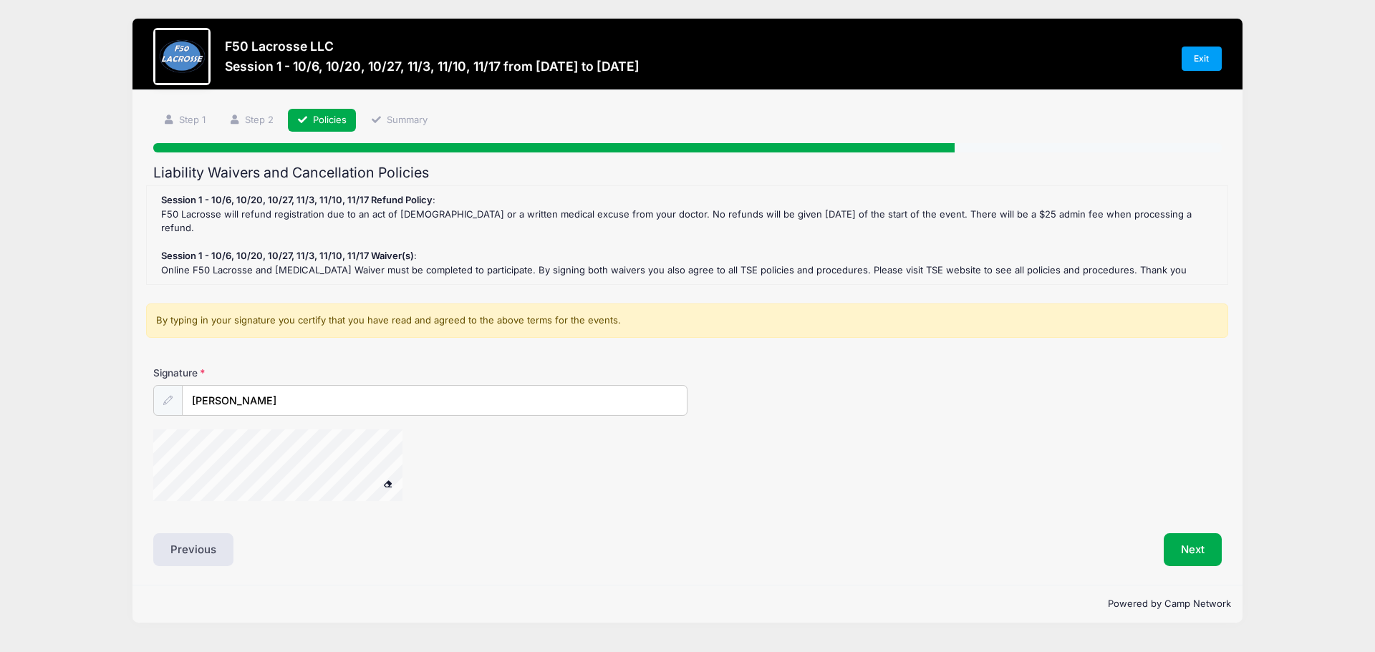
click at [374, 304] on div "By typing in your signature you certify that you have read and agreed to the ab…" at bounding box center [687, 321] width 1082 height 34
click at [294, 390] on input "[PERSON_NAME]" at bounding box center [435, 401] width 504 height 31
click at [411, 440] on div at bounding box center [296, 469] width 286 height 76
click at [1193, 538] on button "Next" at bounding box center [1193, 550] width 58 height 33
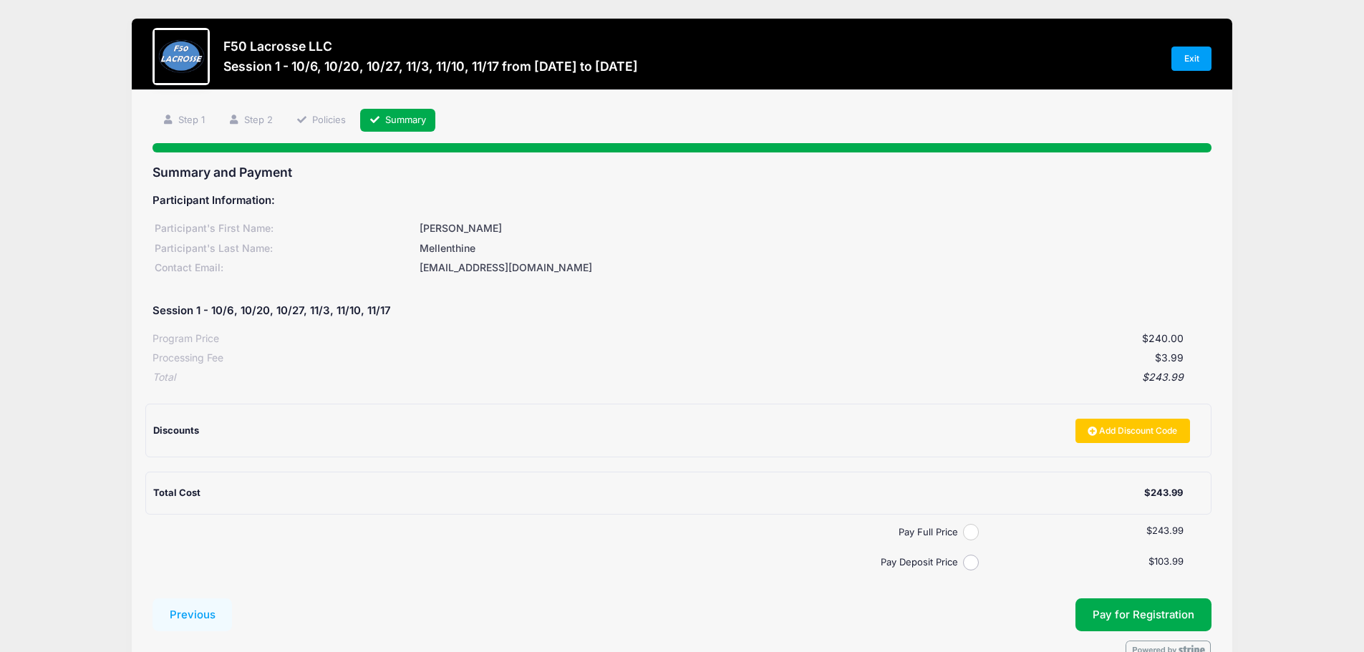
click at [975, 530] on input "Pay Full Price" at bounding box center [971, 532] width 16 height 16
radio input "true"
click at [1109, 605] on button "Pay for Registration" at bounding box center [1144, 615] width 136 height 33
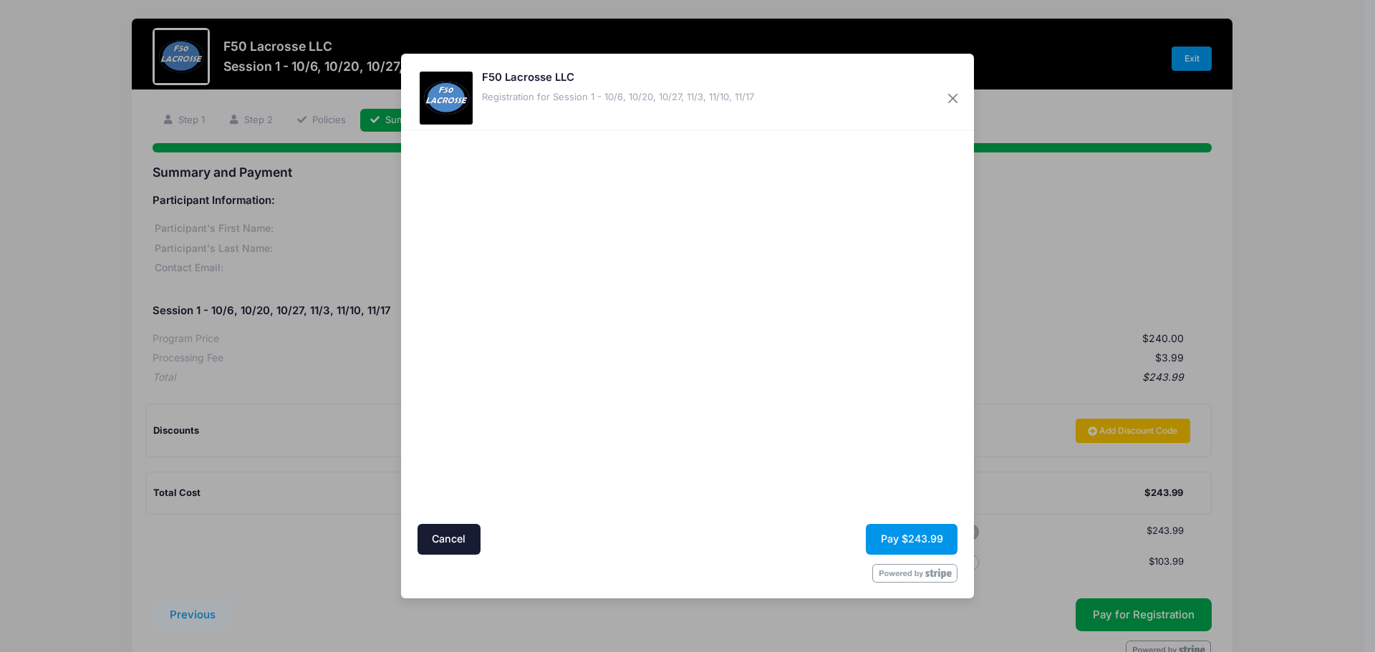
click at [906, 535] on button "Pay $243.99" at bounding box center [912, 539] width 92 height 31
